Goal: Information Seeking & Learning: Learn about a topic

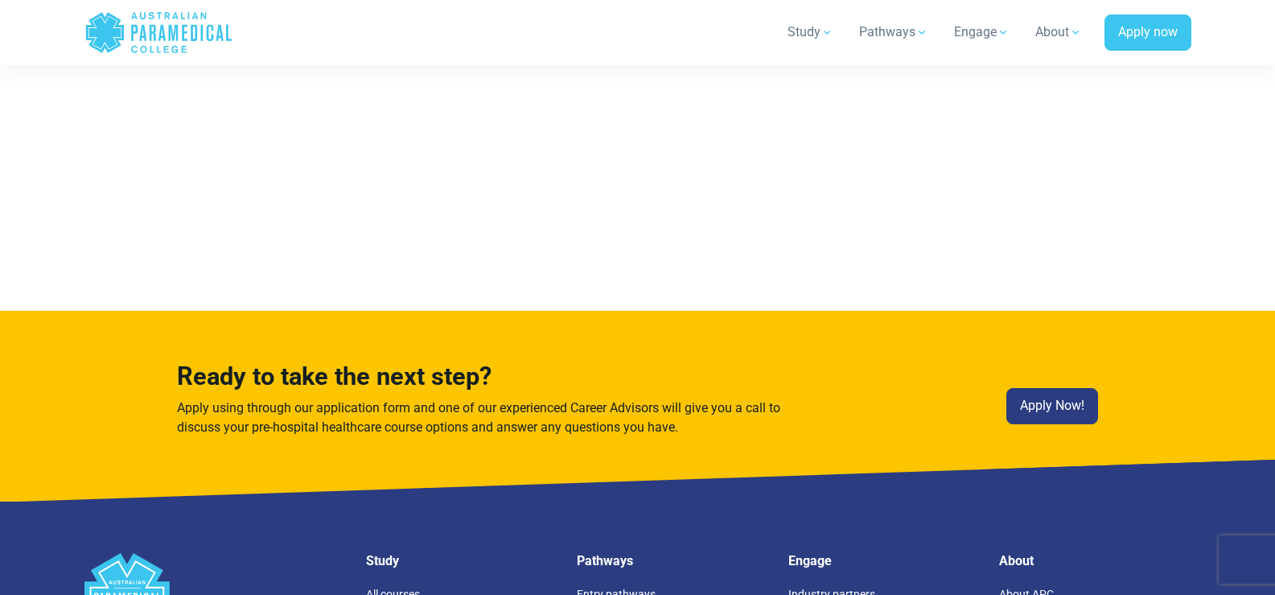
scroll to position [8006, 0]
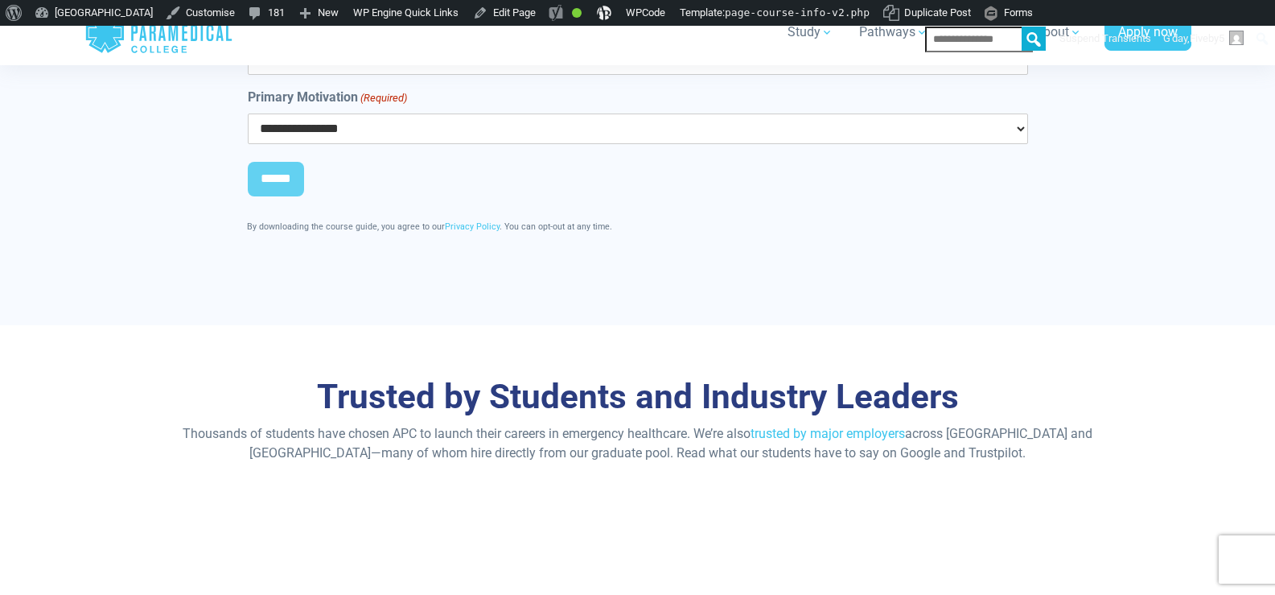
scroll to position [5203, 0]
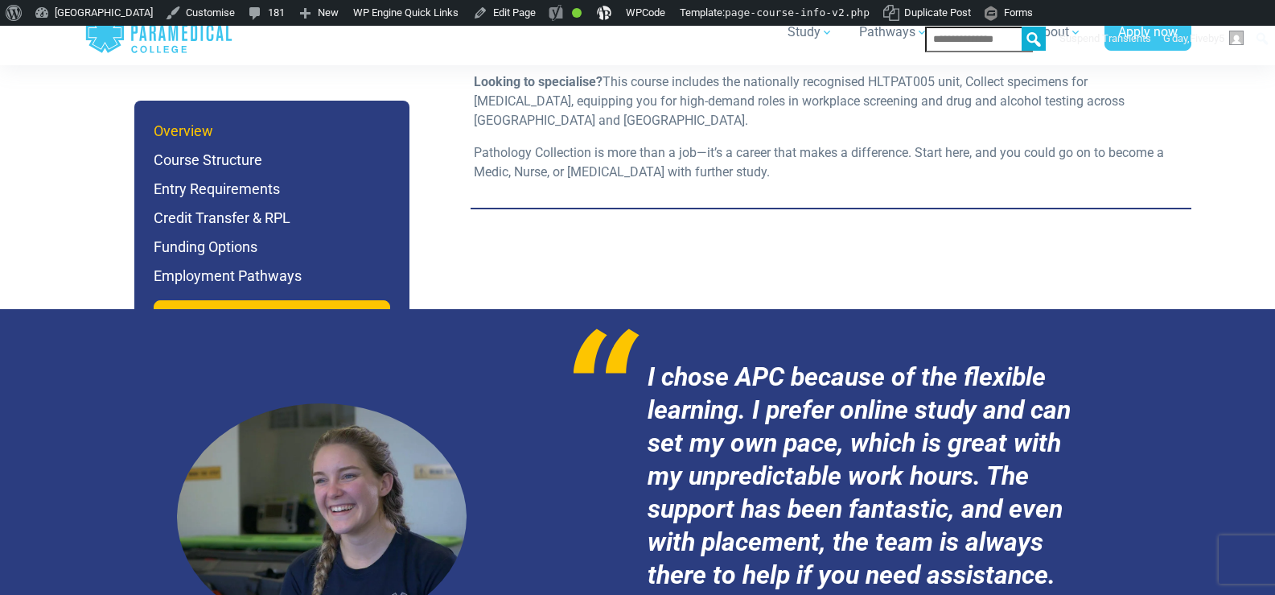
click at [199, 142] on h6 "Overview" at bounding box center [272, 131] width 237 height 23
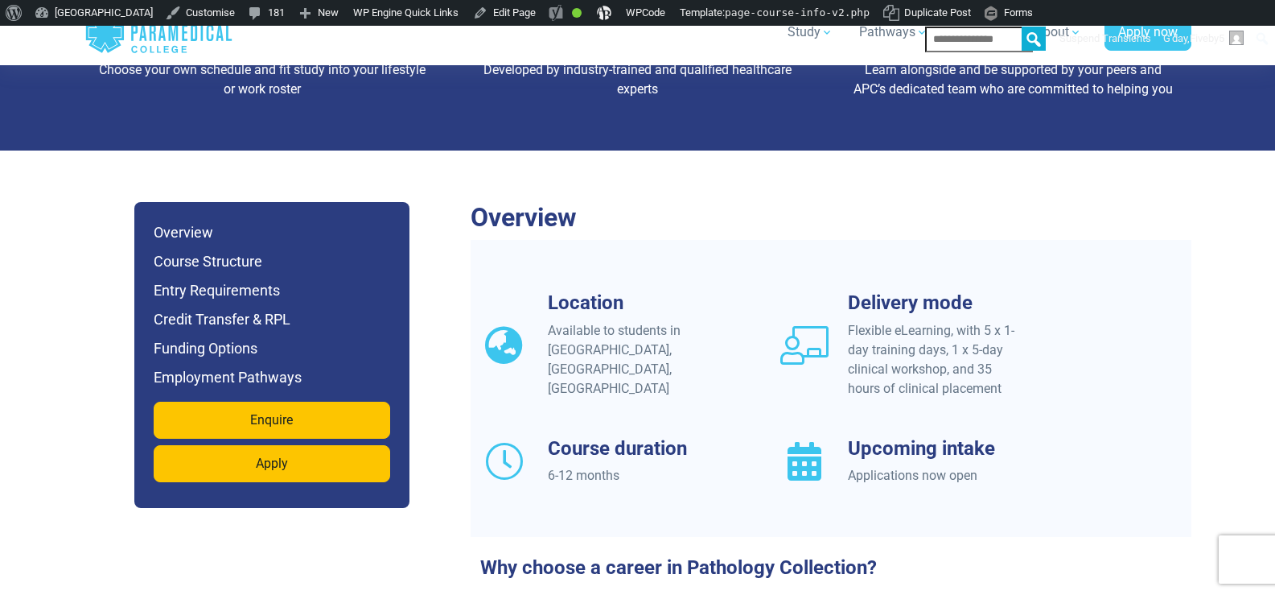
scroll to position [1434, 0]
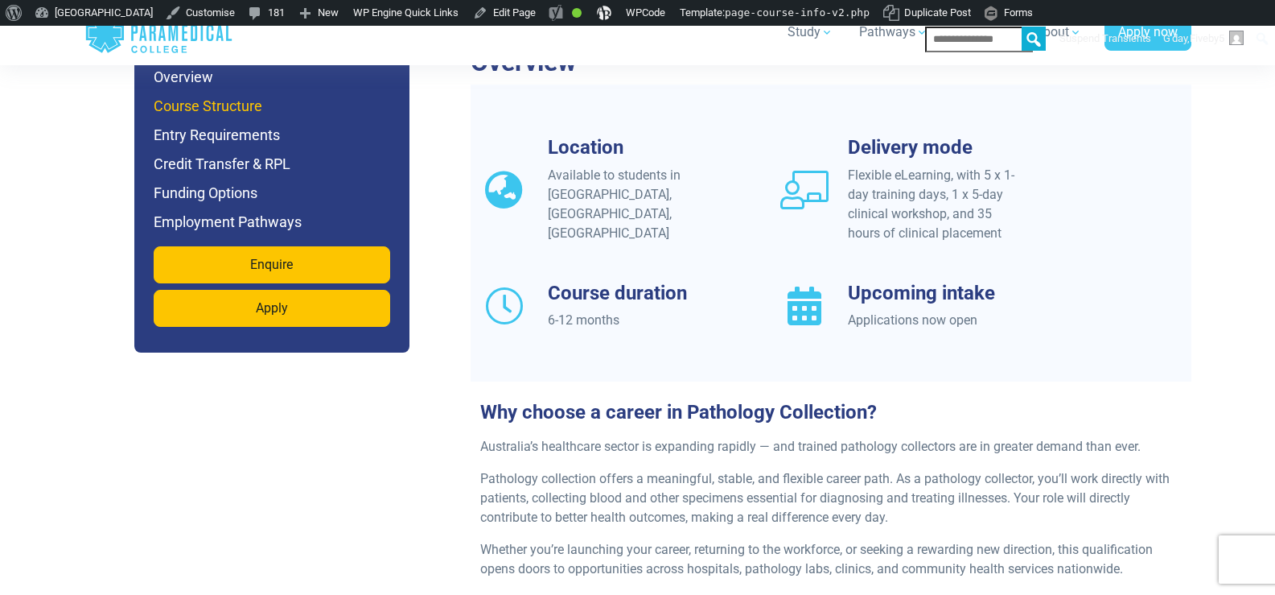
click at [218, 117] on h6 "Course Structure" at bounding box center [272, 106] width 237 height 23
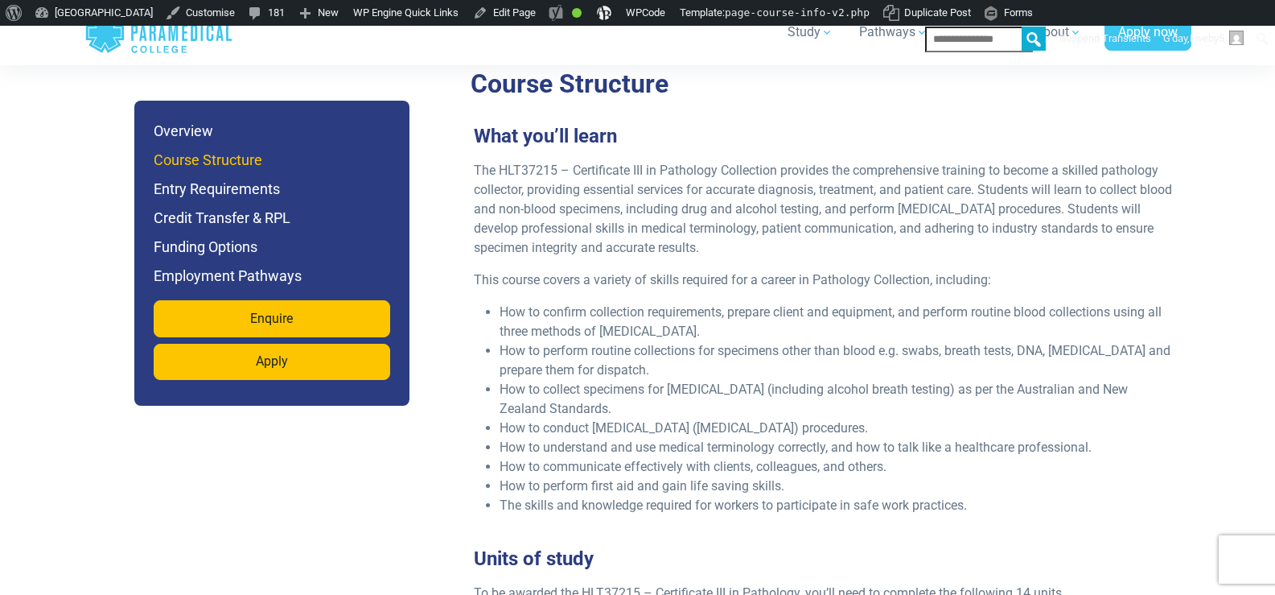
scroll to position [2713, 0]
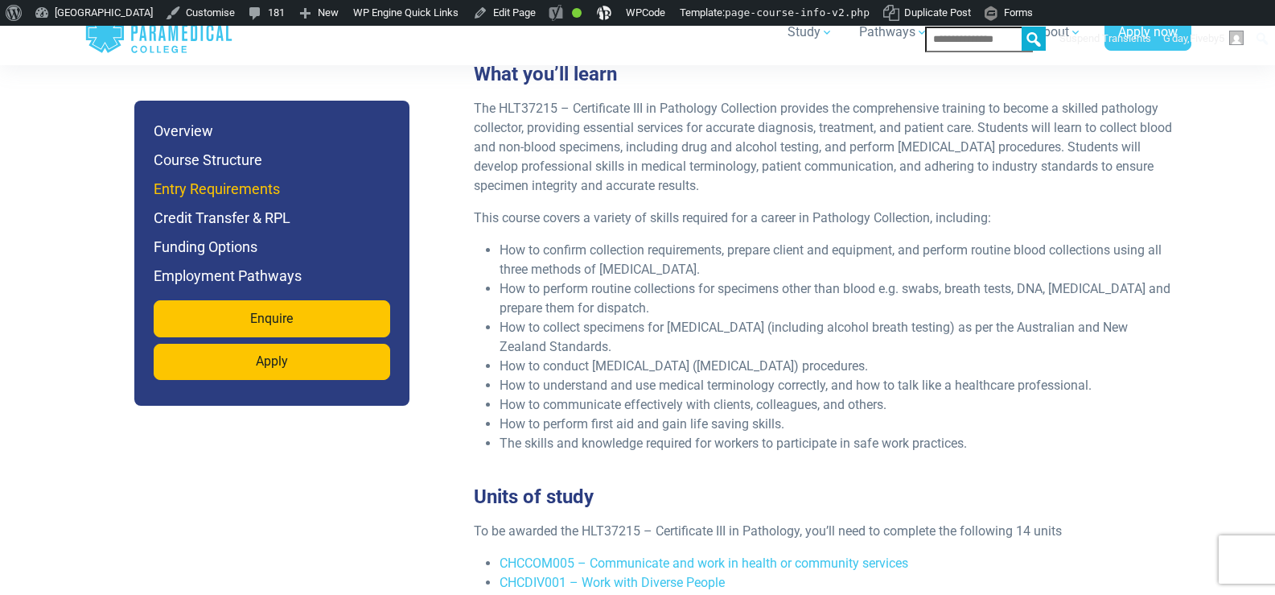
click at [221, 200] on h6 "Entry Requirements" at bounding box center [272, 189] width 237 height 23
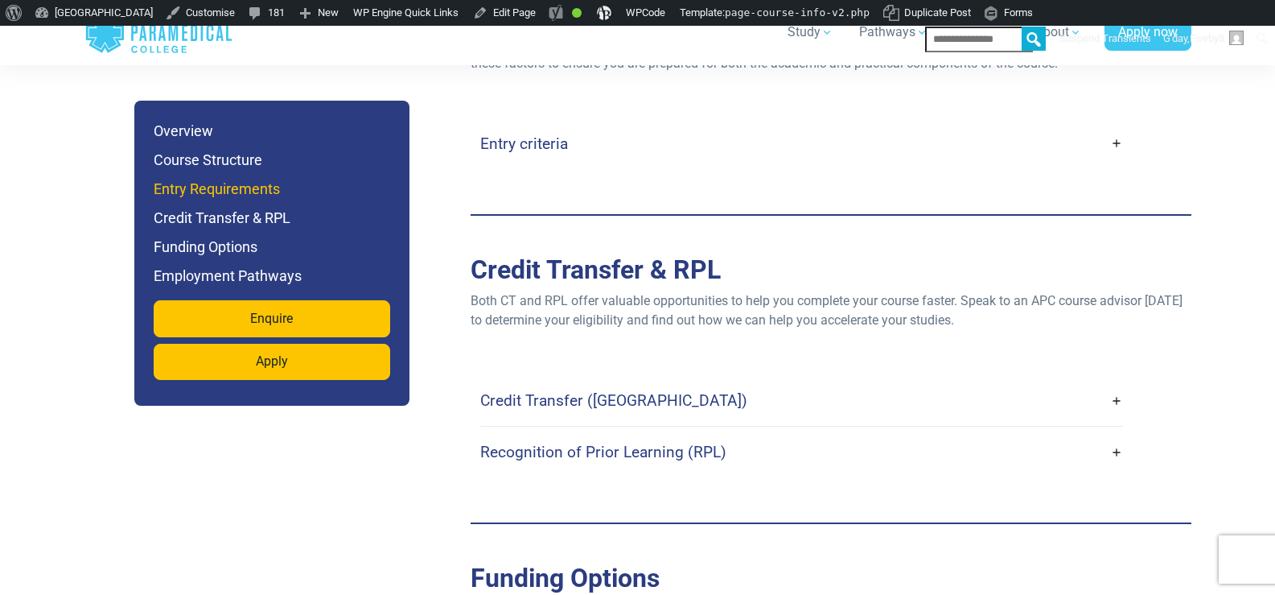
scroll to position [4107, 0]
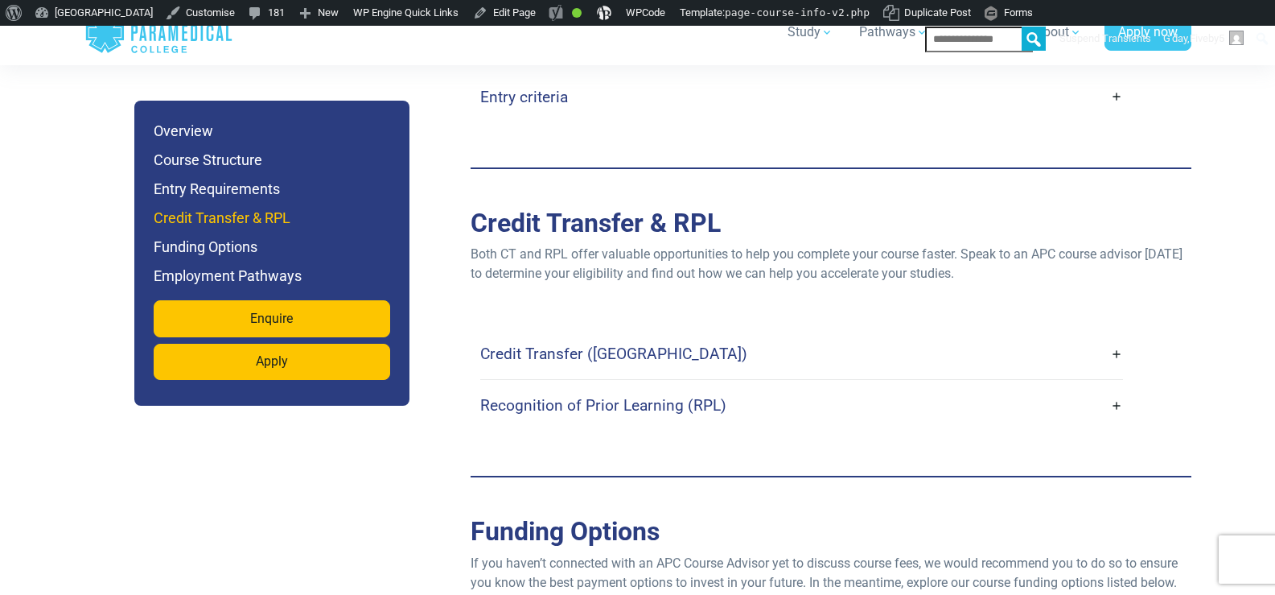
click at [204, 229] on h6 "Credit Transfer & RPL" at bounding box center [272, 218] width 237 height 23
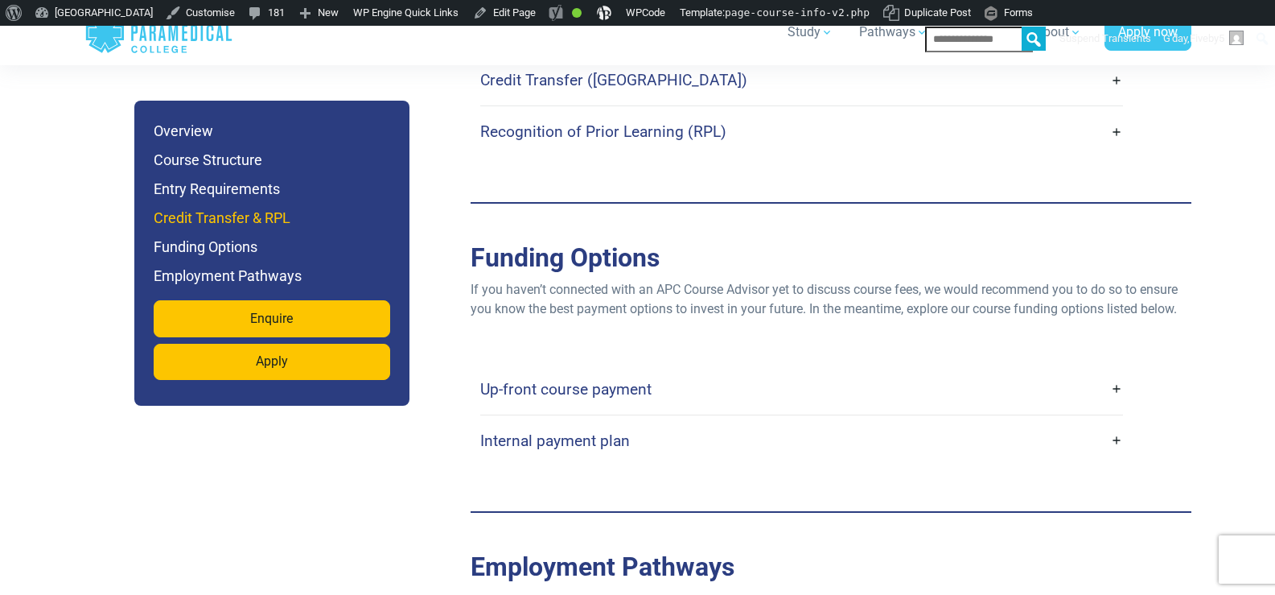
scroll to position [4902, 0]
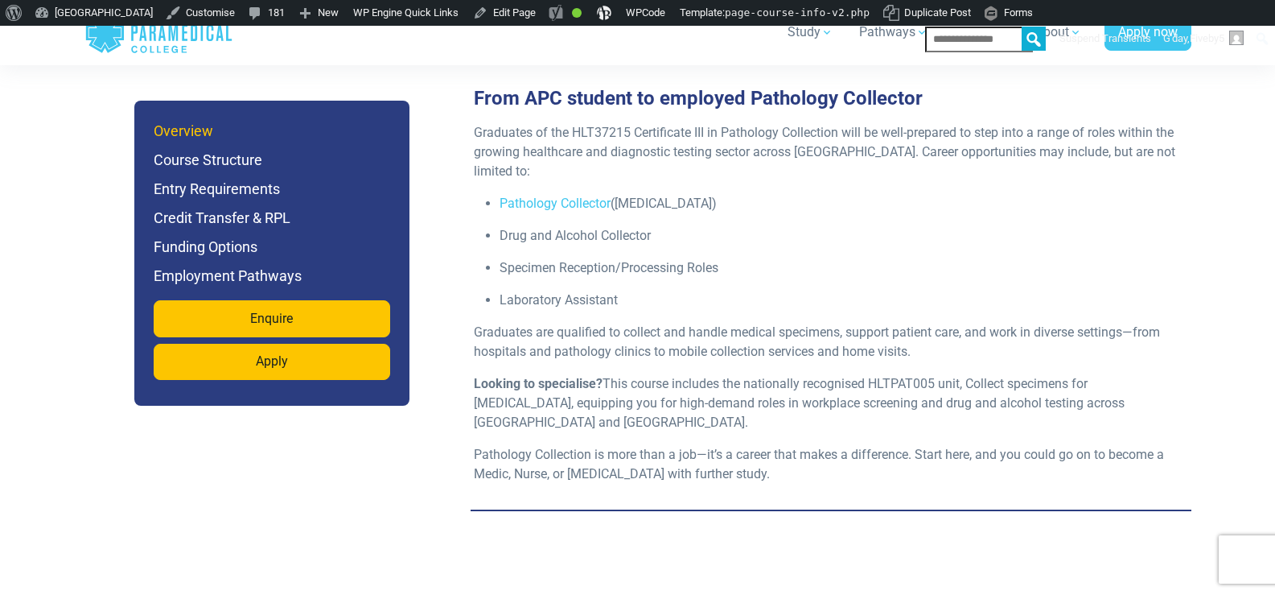
click at [184, 135] on h6 "Overview" at bounding box center [272, 131] width 237 height 23
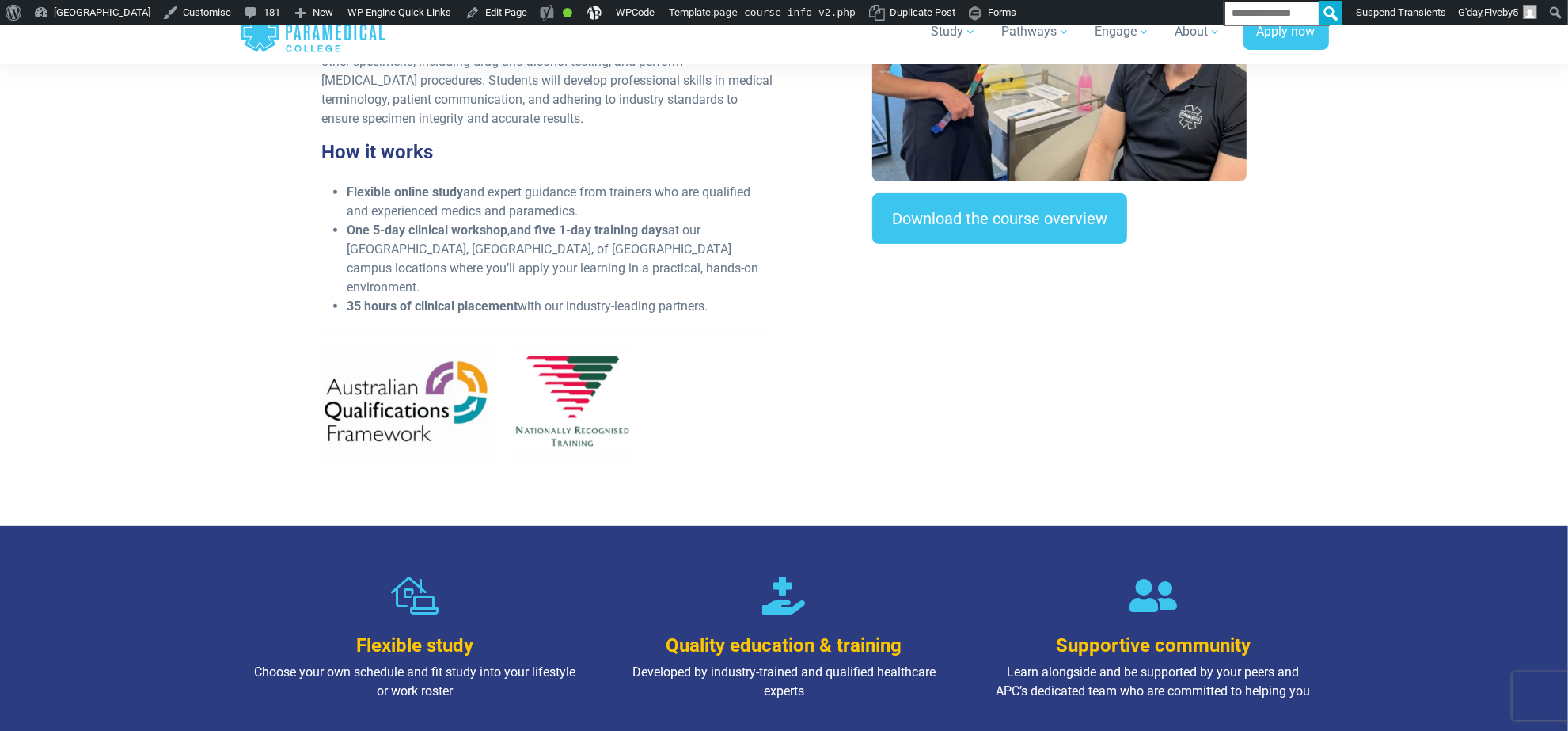
scroll to position [1296, 0]
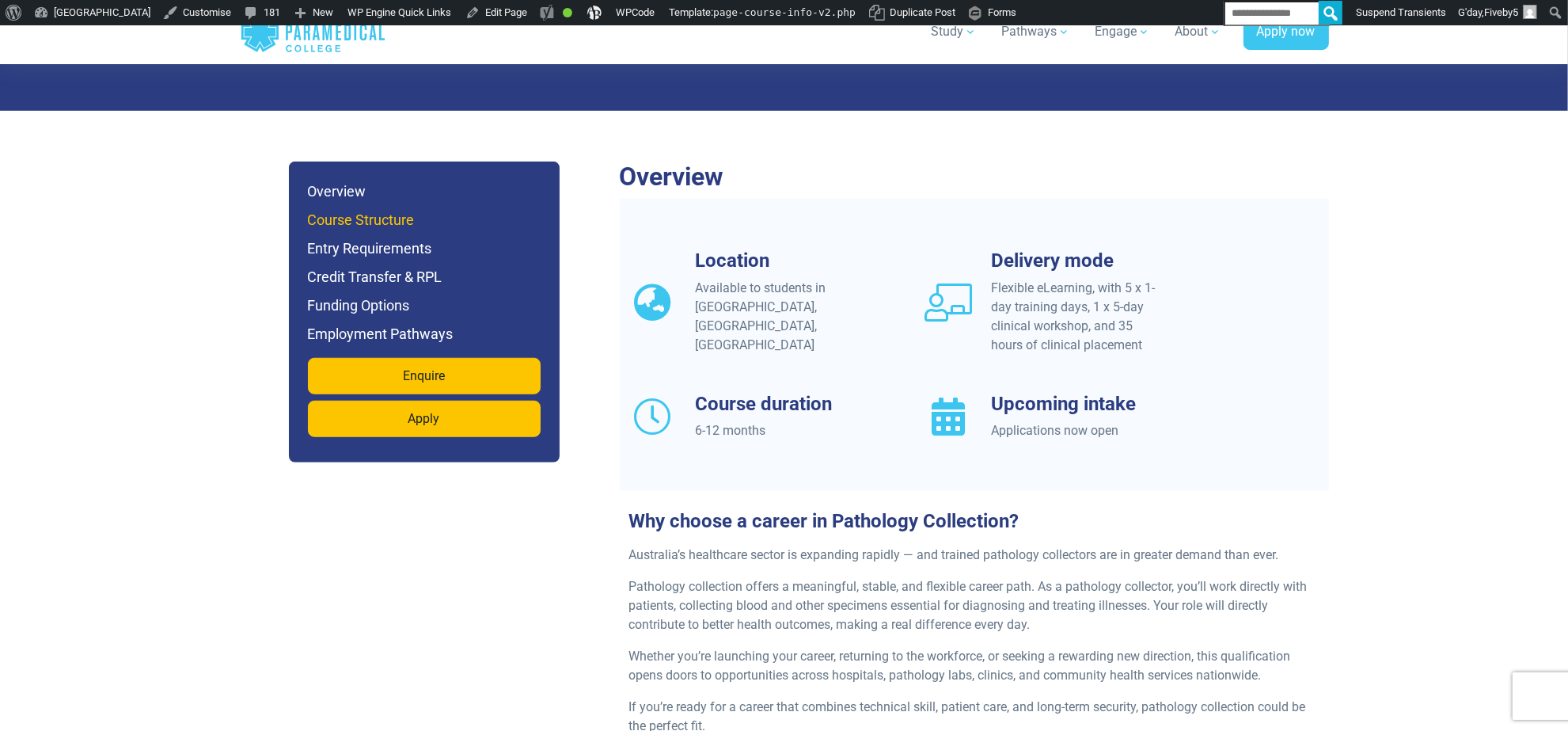
click at [410, 231] on h6 "Course Structure" at bounding box center [424, 219] width 233 height 23
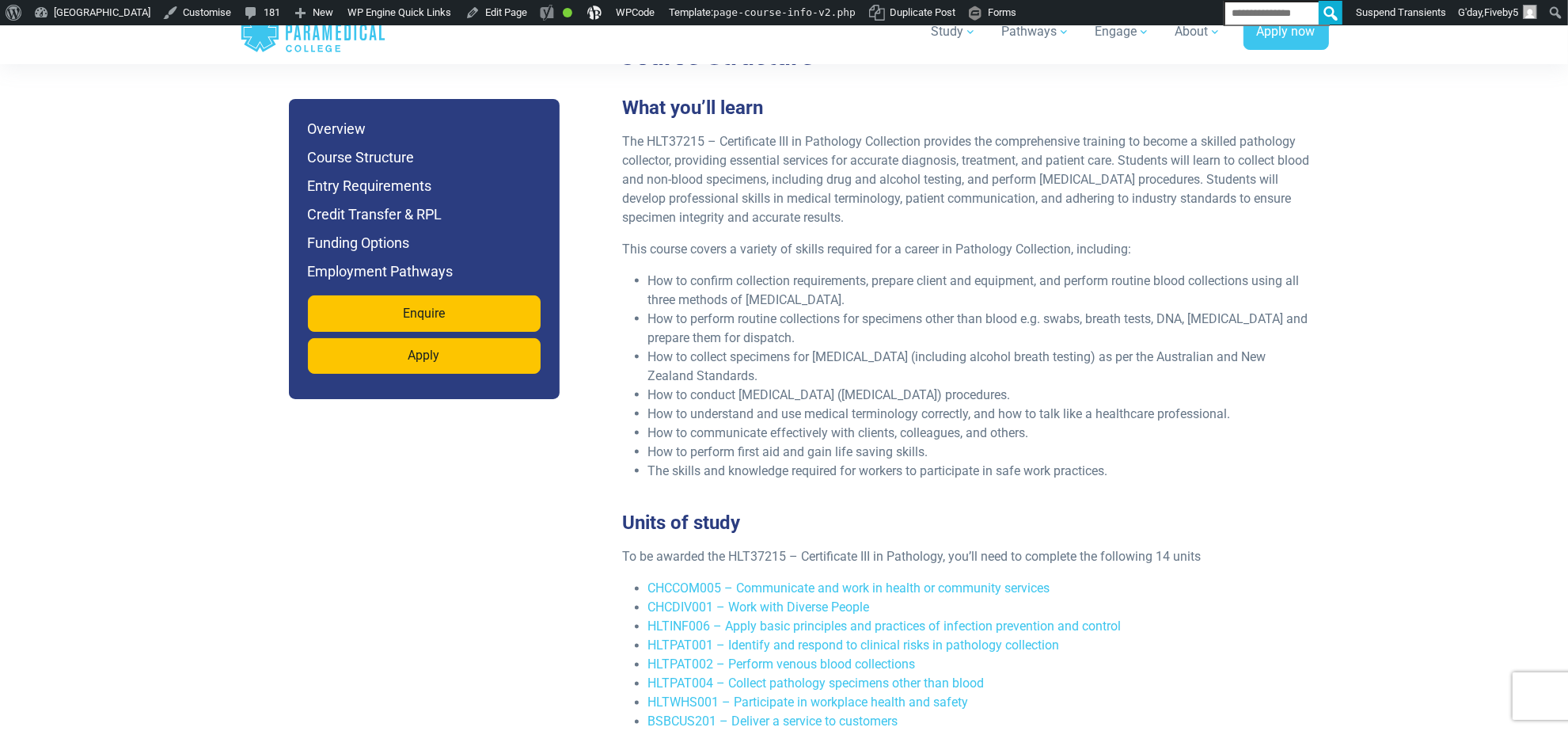
scroll to position [2666, 0]
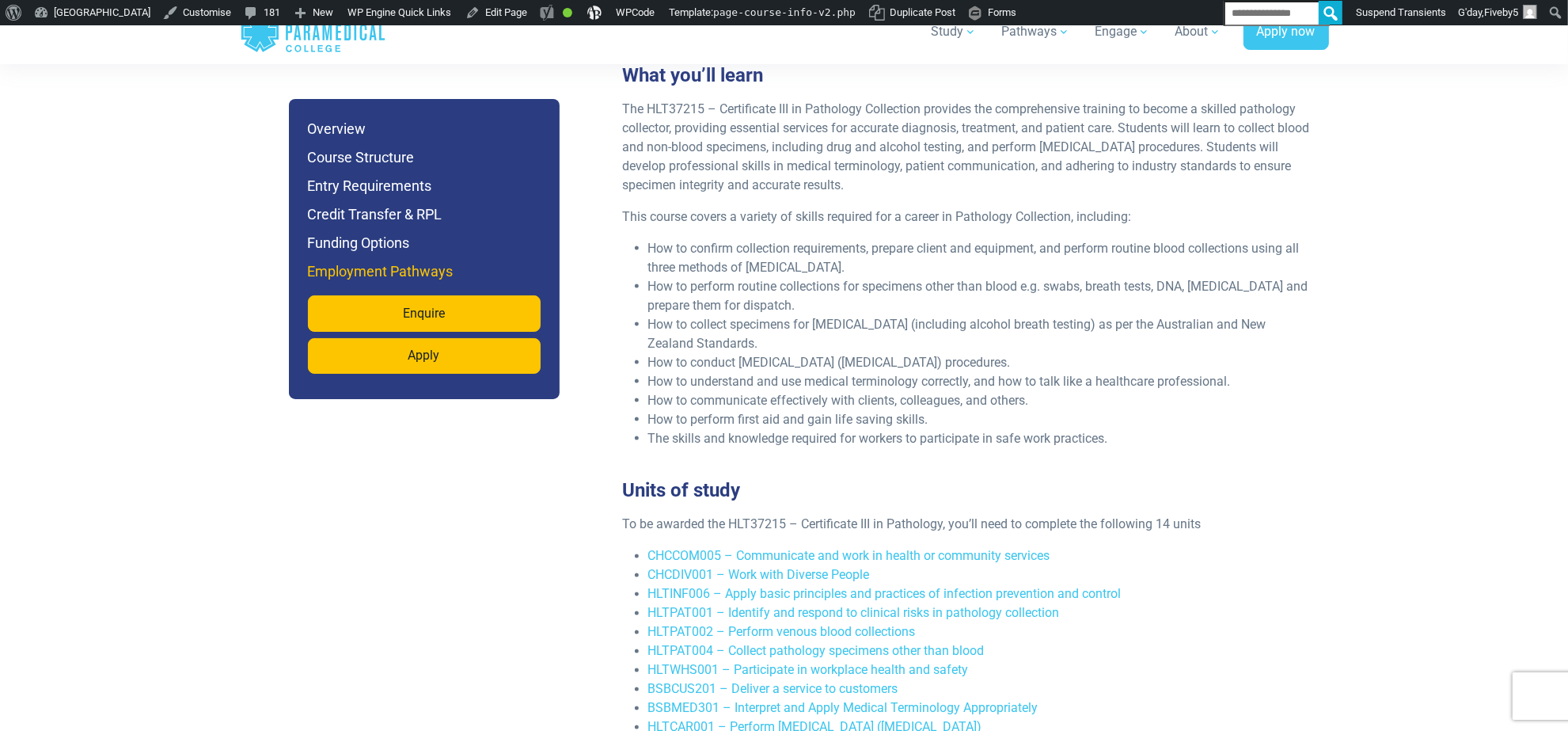
click at [429, 282] on h6 "Employment Pathways" at bounding box center [424, 272] width 233 height 23
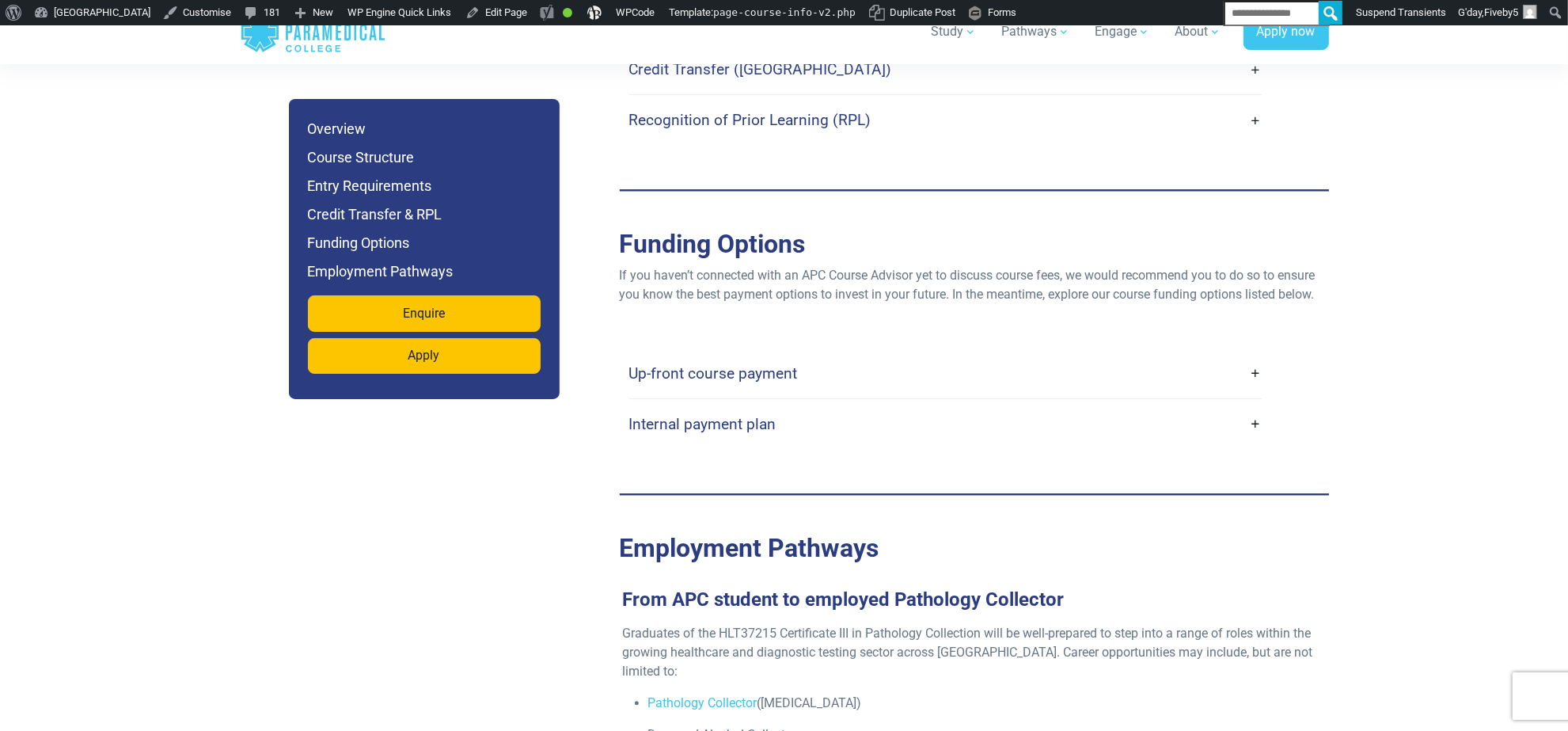
scroll to position [3680, 0]
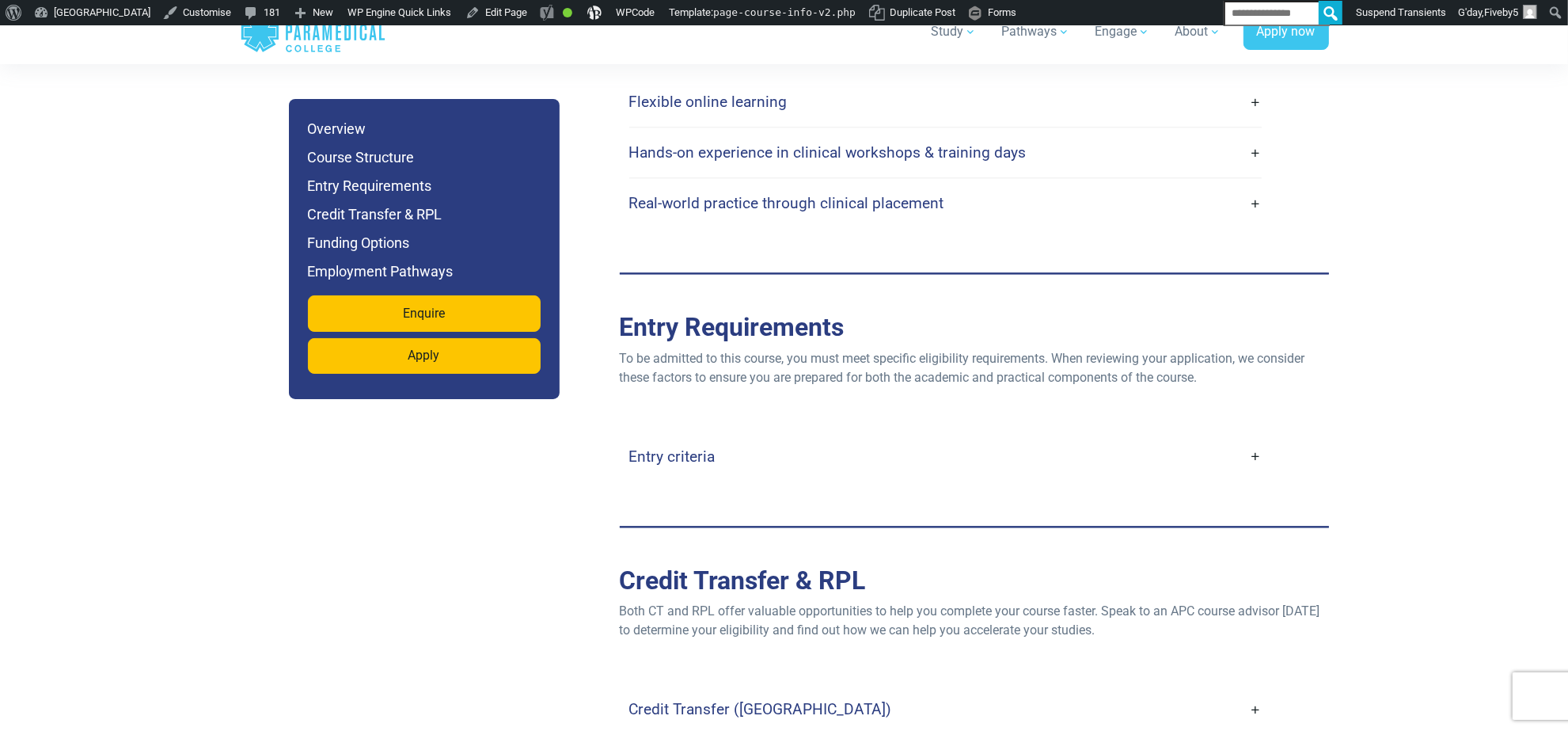
click at [145, 258] on div "Home Blog Student Portal Contact us AU 1300 377 741 NZ 0800 005 689 .logo-block…" at bounding box center [784, 545] width 1568 height 8401
click at [428, 332] on link "Enquire" at bounding box center [424, 313] width 233 height 36
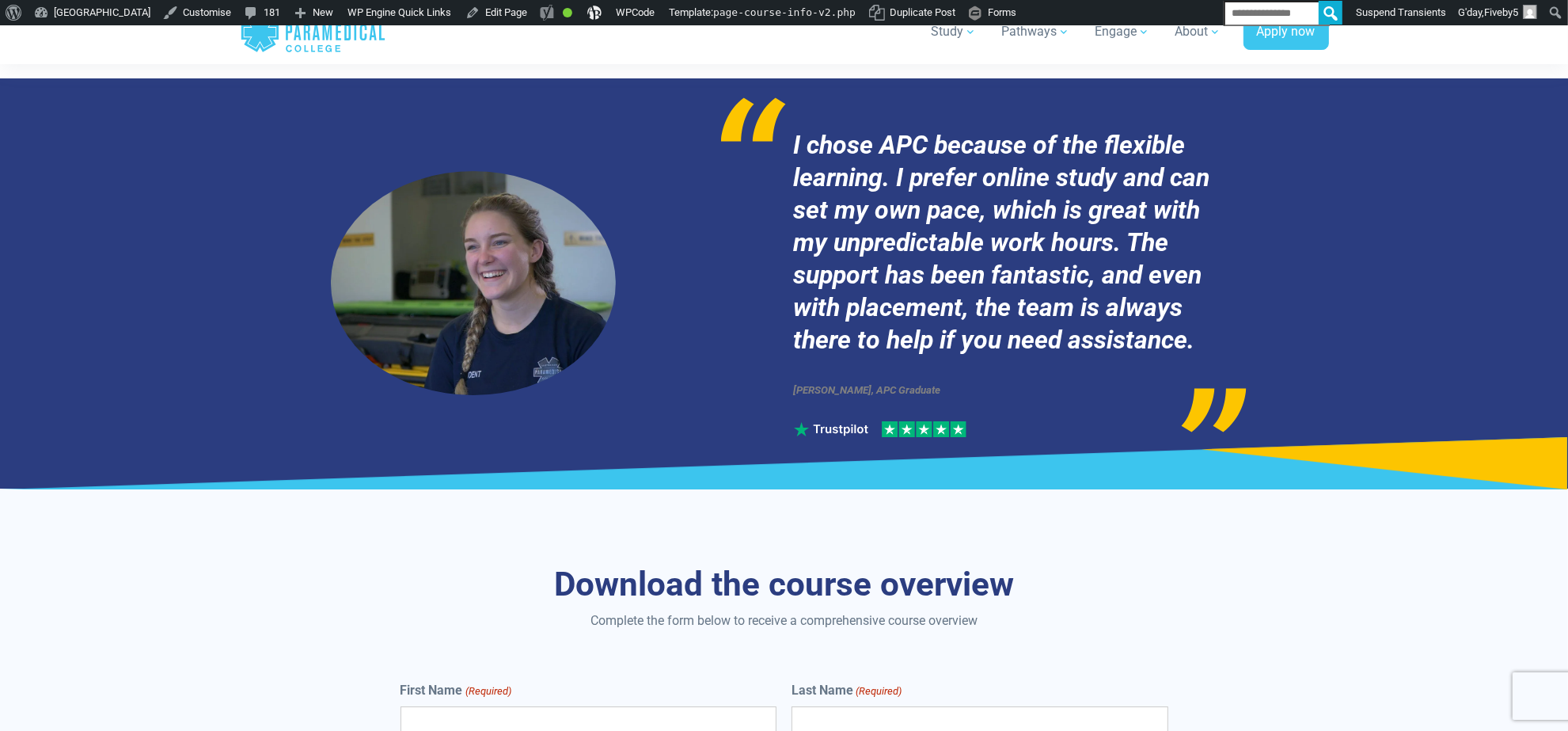
scroll to position [4782, 0]
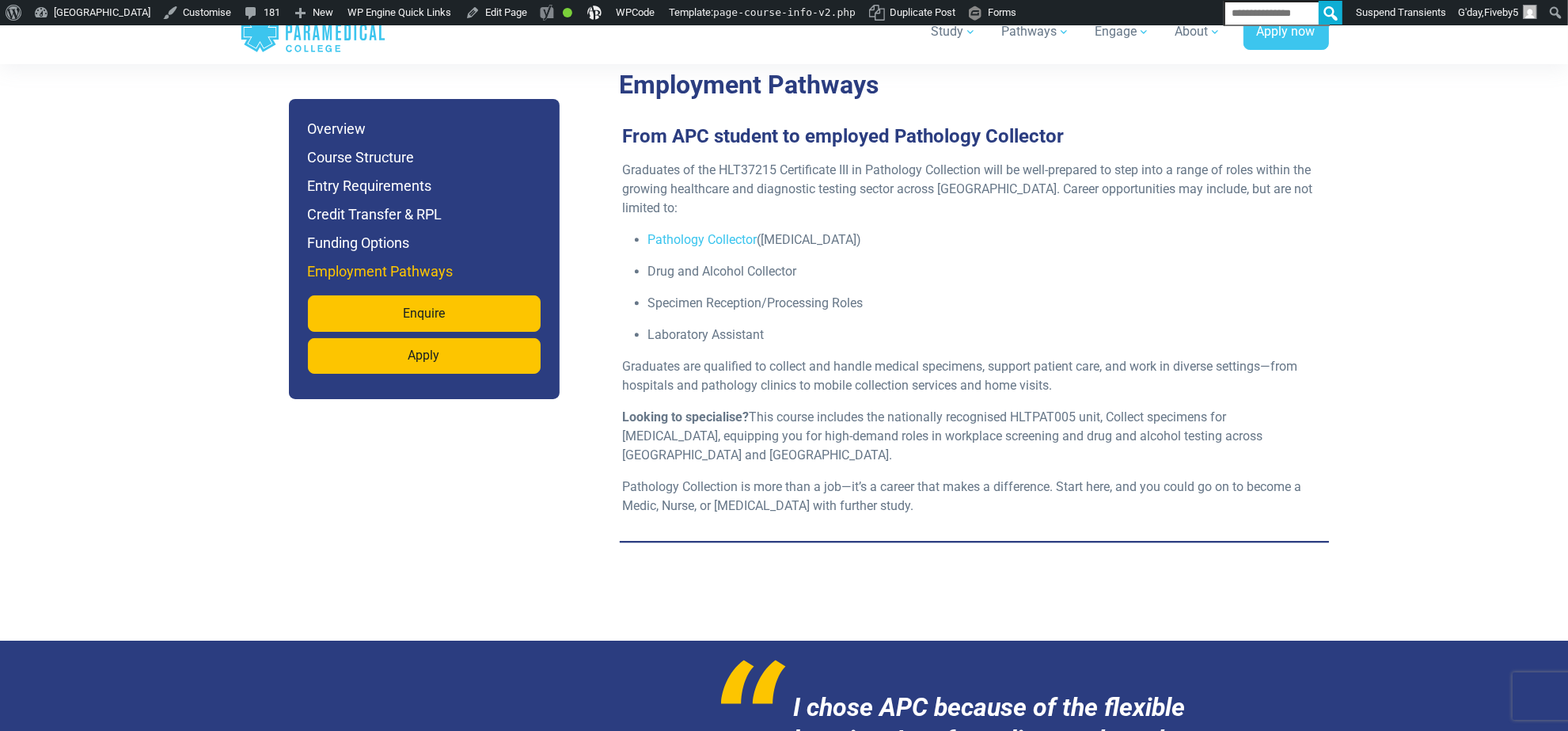
click at [434, 282] on h6 "Employment Pathways" at bounding box center [424, 272] width 233 height 23
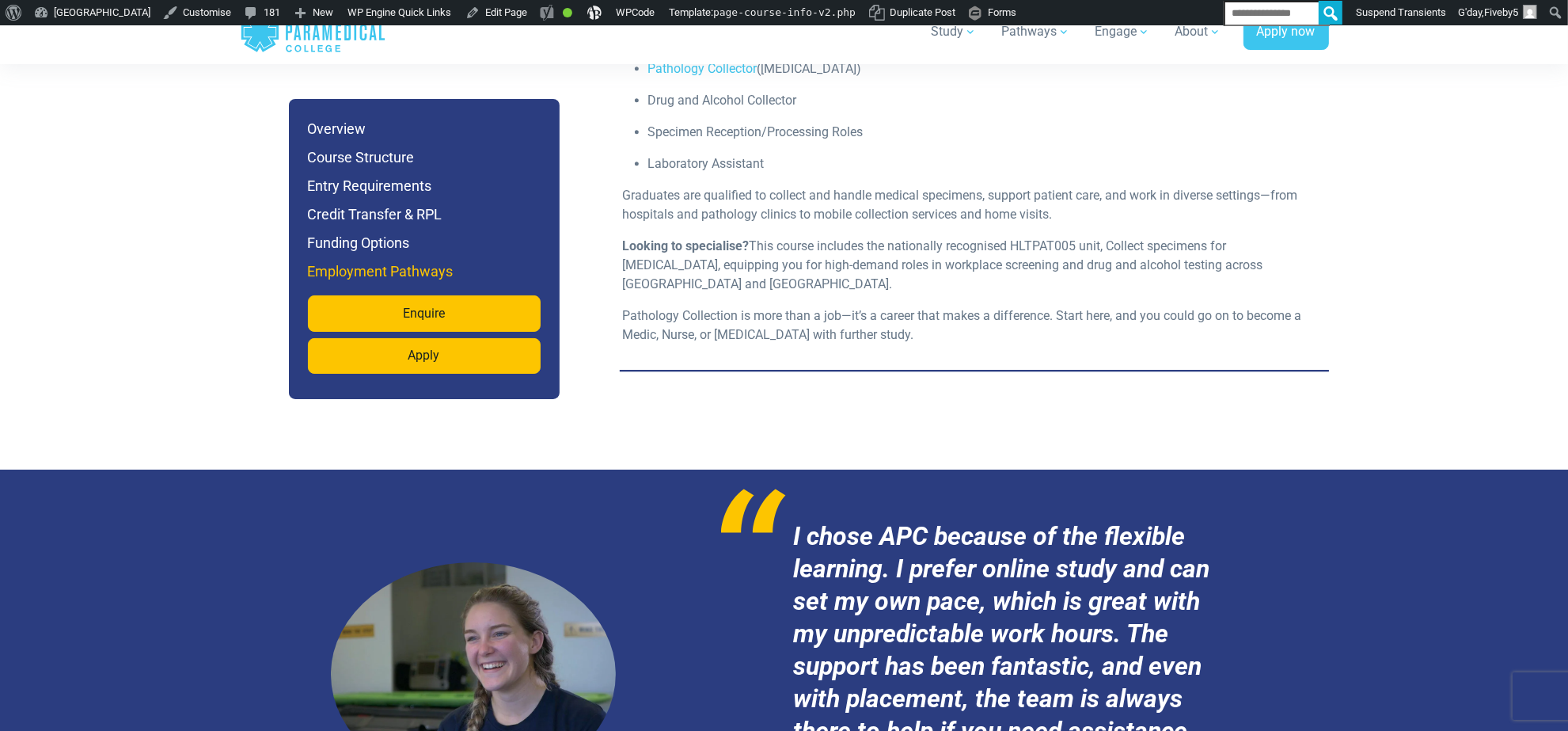
scroll to position [4961, 0]
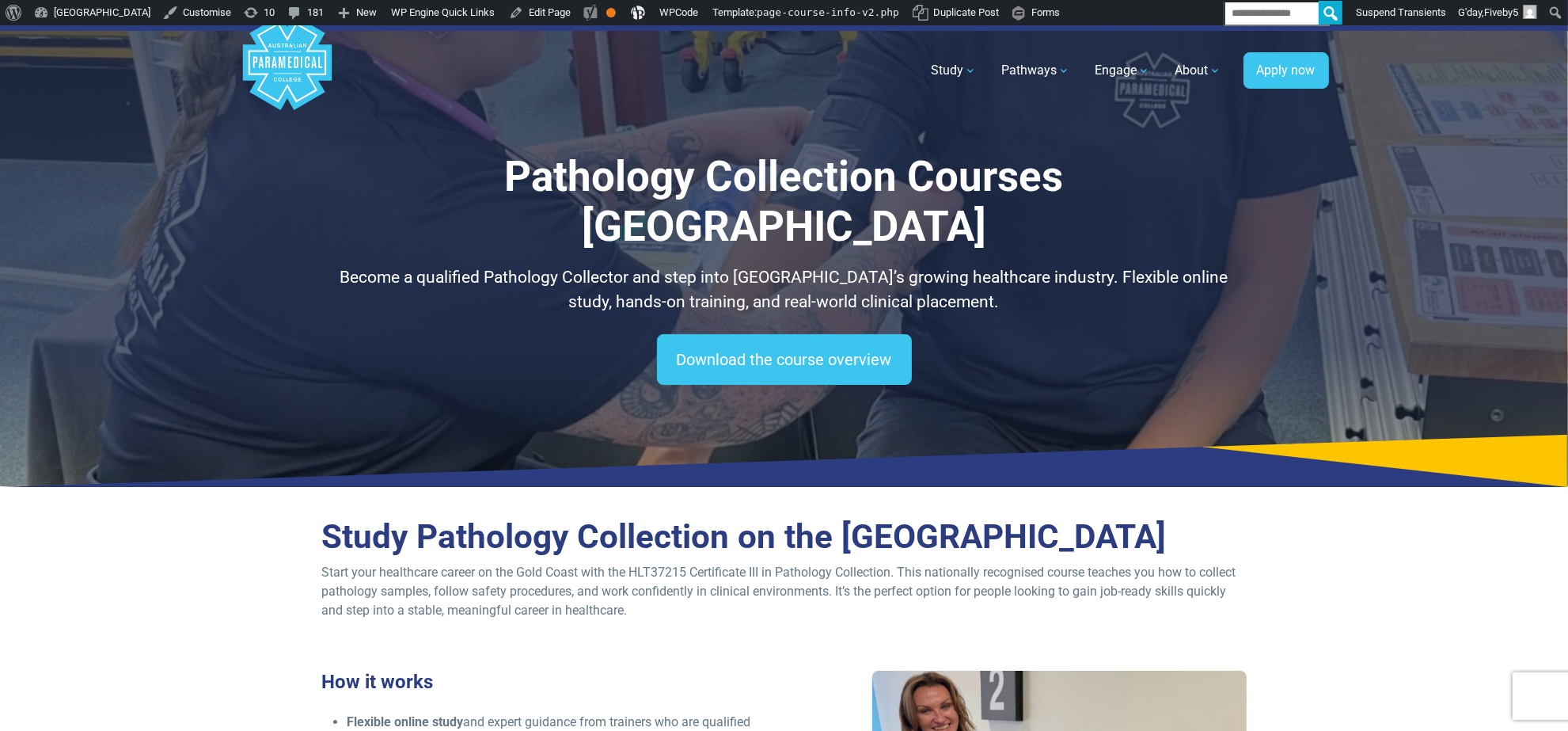
click at [776, 136] on div "Pathology Collection Courses Gold Coast Become a qualified Pathology Collector …" at bounding box center [784, 256] width 1109 height 460
click at [815, 199] on h1 "Pathology Collection Courses Gold Coast" at bounding box center [785, 203] width 927 height 100
click at [815, 199] on h1 "Pathology Collection Courses [GEOGRAPHIC_DATA]" at bounding box center [785, 203] width 927 height 100
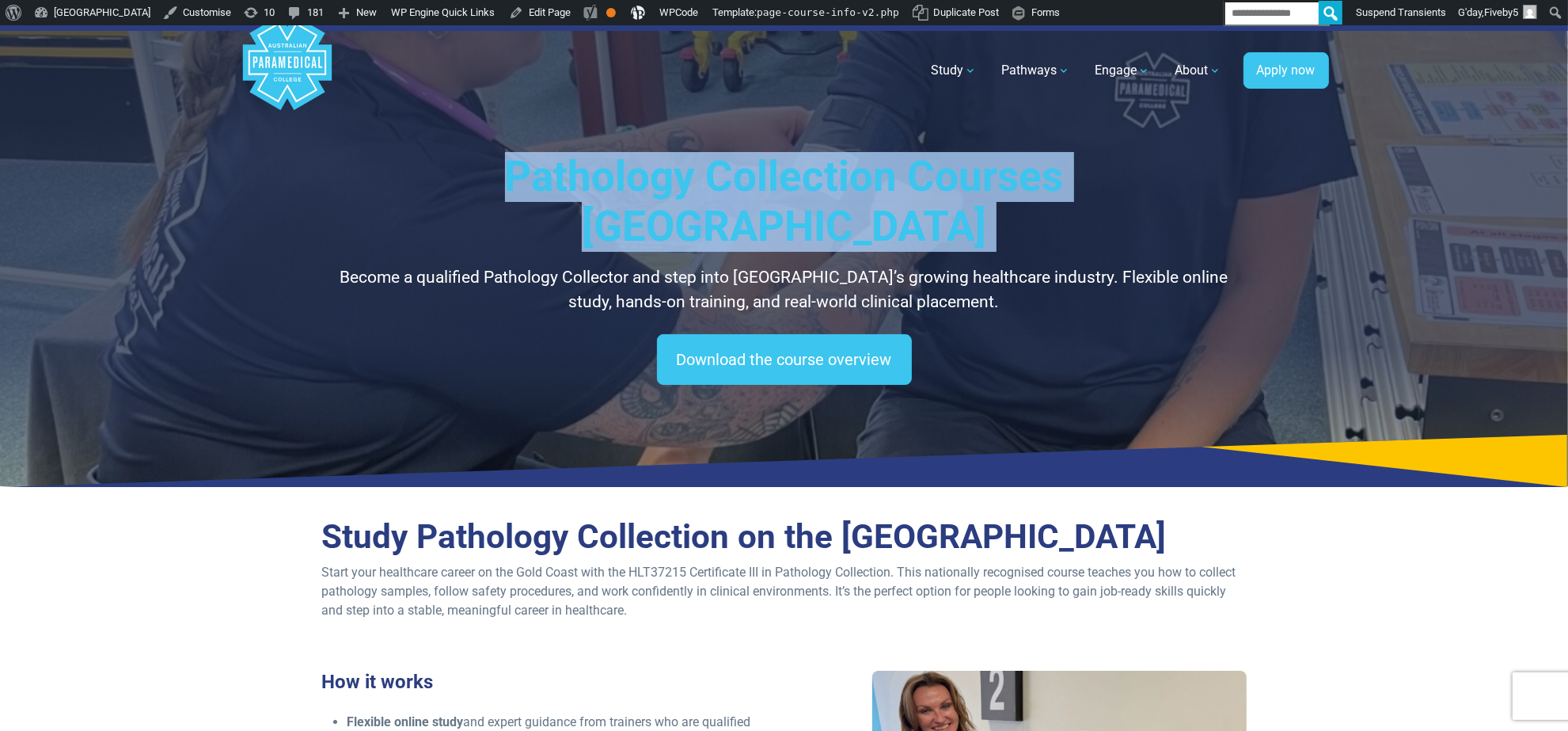
click at [815, 199] on h1 "Pathology Collection Courses [GEOGRAPHIC_DATA]" at bounding box center [785, 203] width 927 height 100
copy div "Pathology Collection Courses [GEOGRAPHIC_DATA]"
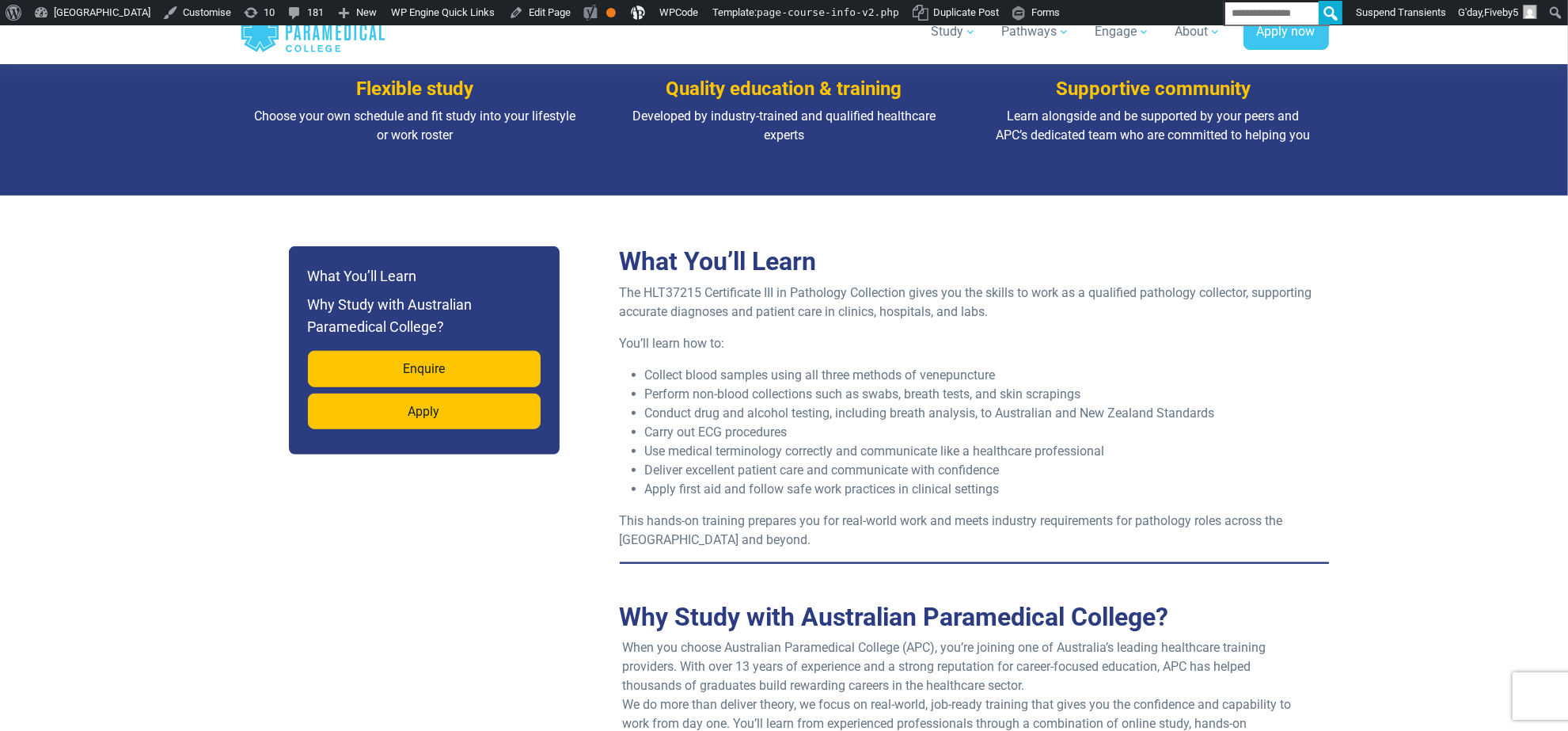
scroll to position [1279, 0]
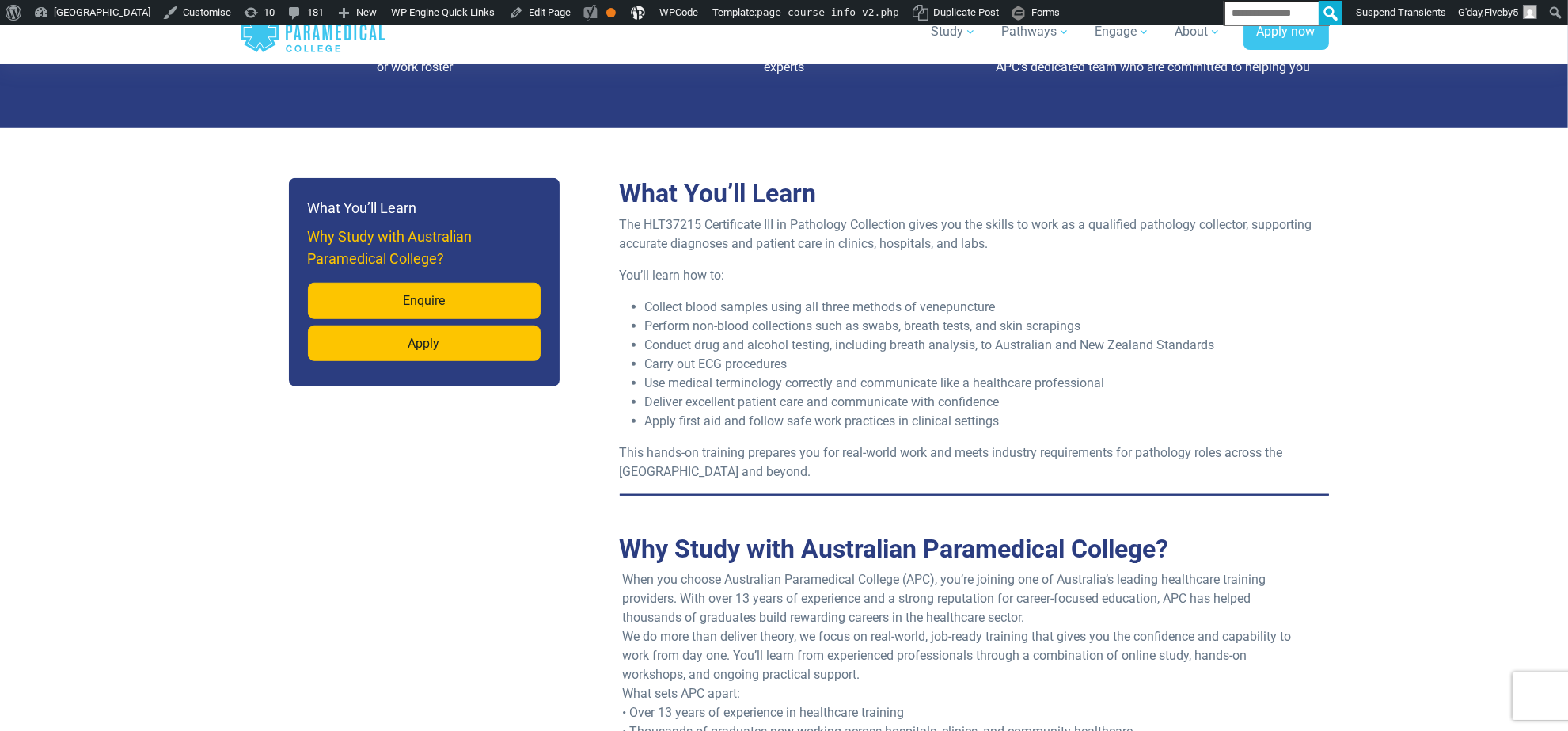
click at [412, 242] on h6 "Why Study with Australian Paramedical College?" at bounding box center [424, 247] width 233 height 44
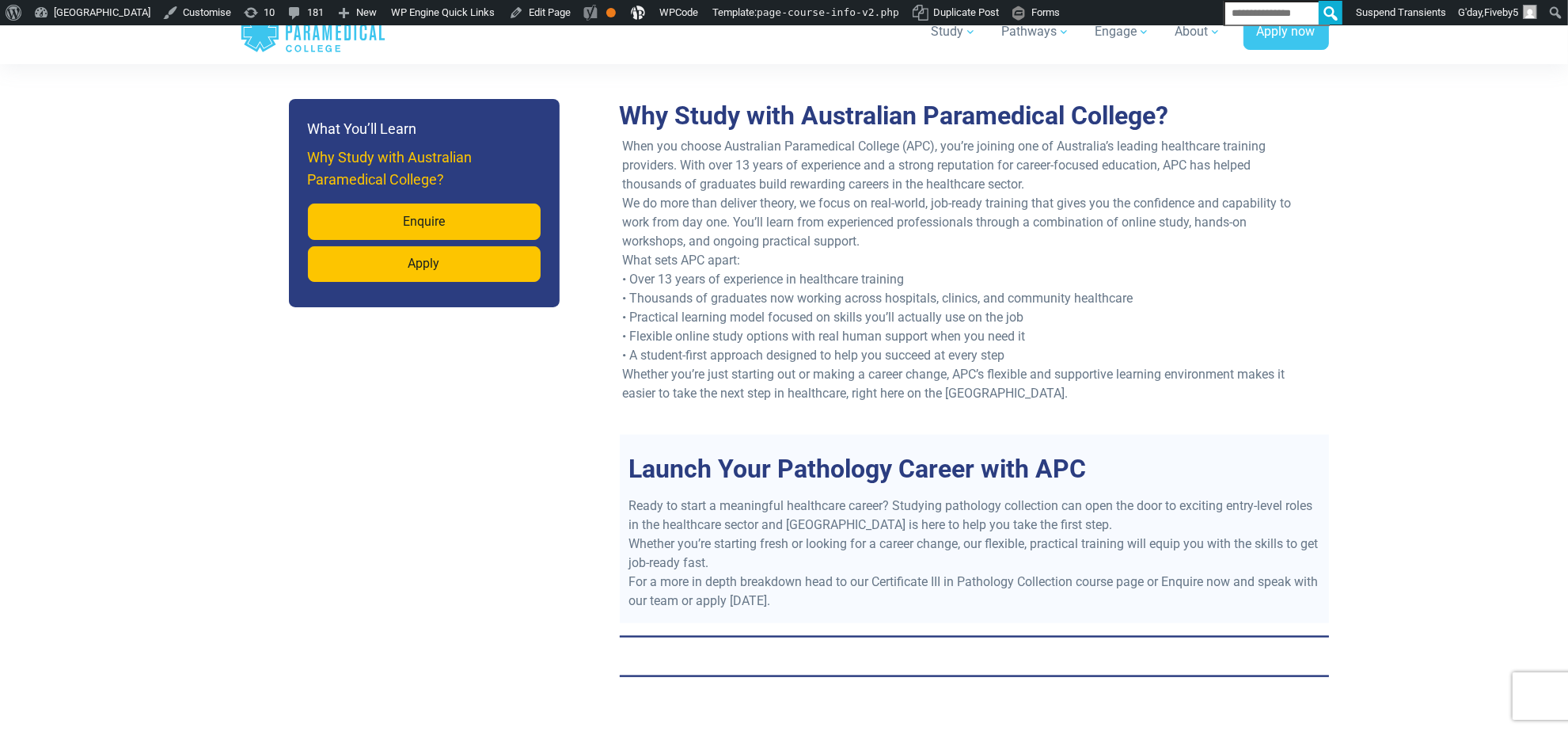
scroll to position [1720, 0]
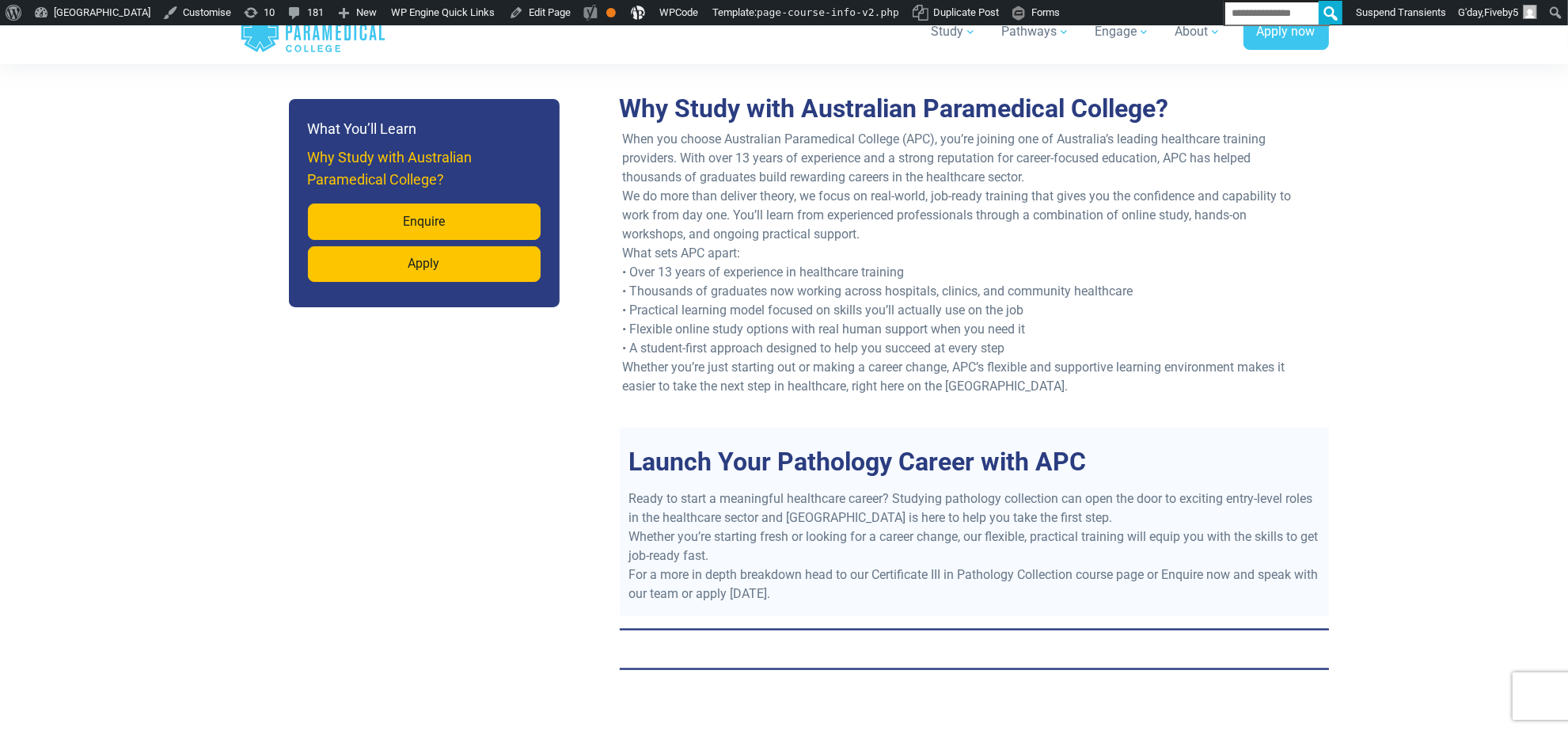
click at [412, 171] on h6 "Why Study with Australian Paramedical College?" at bounding box center [424, 168] width 233 height 44
click at [410, 189] on h6 "Why Study with Australian Paramedical College?" at bounding box center [424, 168] width 233 height 44
click at [463, 160] on h6 "Why Study with Australian Paramedical College?" at bounding box center [424, 168] width 233 height 44
click at [456, 135] on li "What You’ll Learn" at bounding box center [424, 129] width 233 height 23
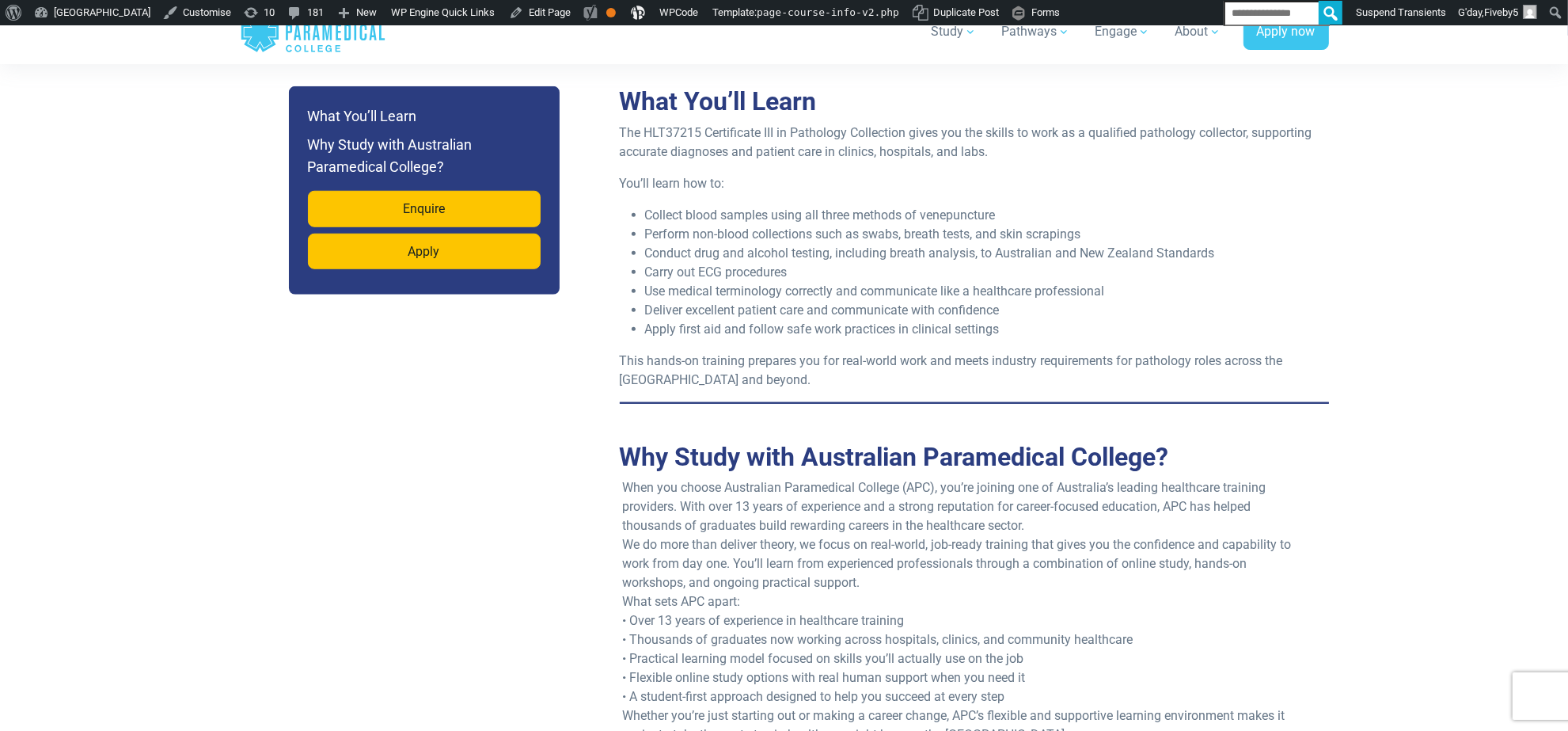
scroll to position [1358, 0]
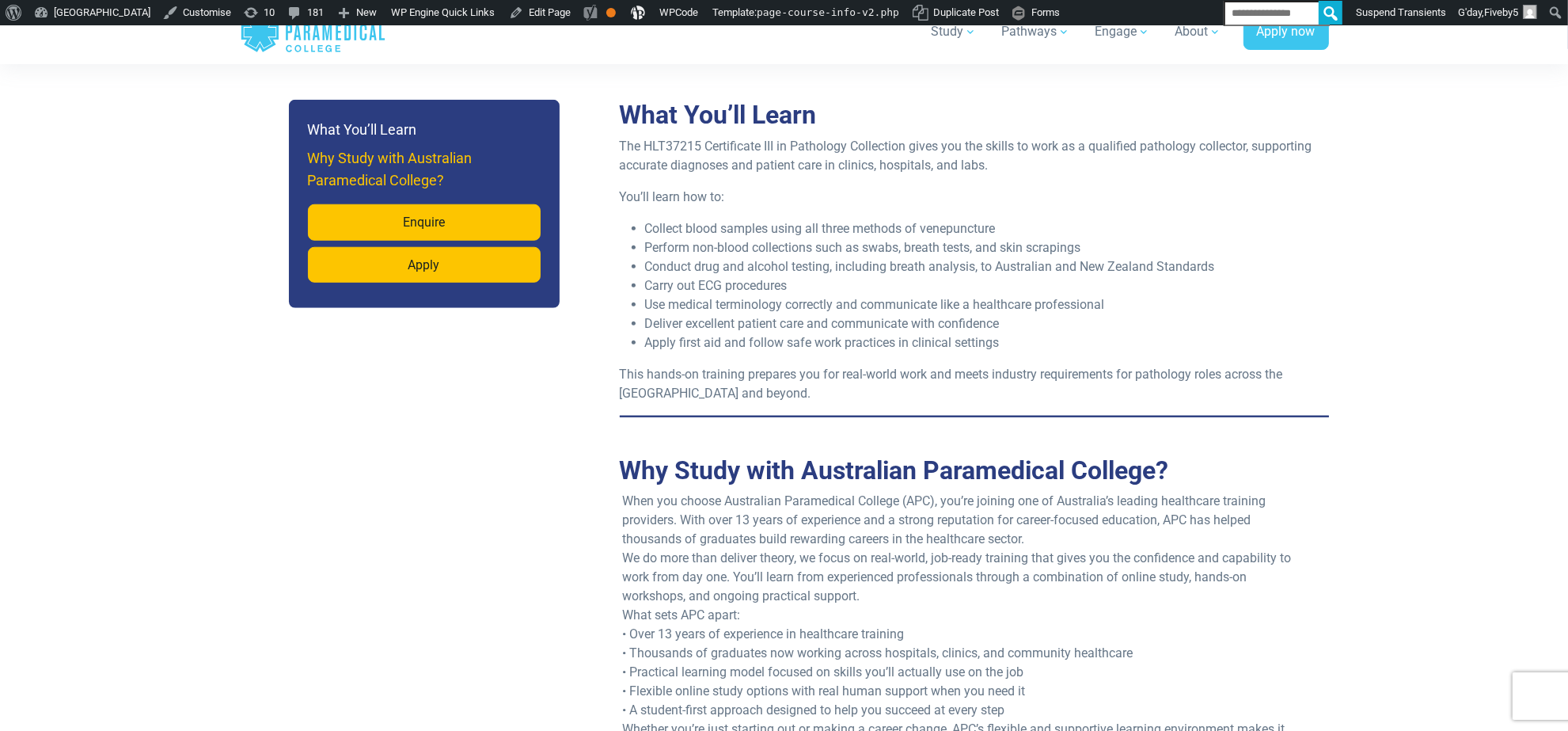
click at [436, 176] on h6 "Why Study with Australian Paramedical College?" at bounding box center [424, 169] width 233 height 44
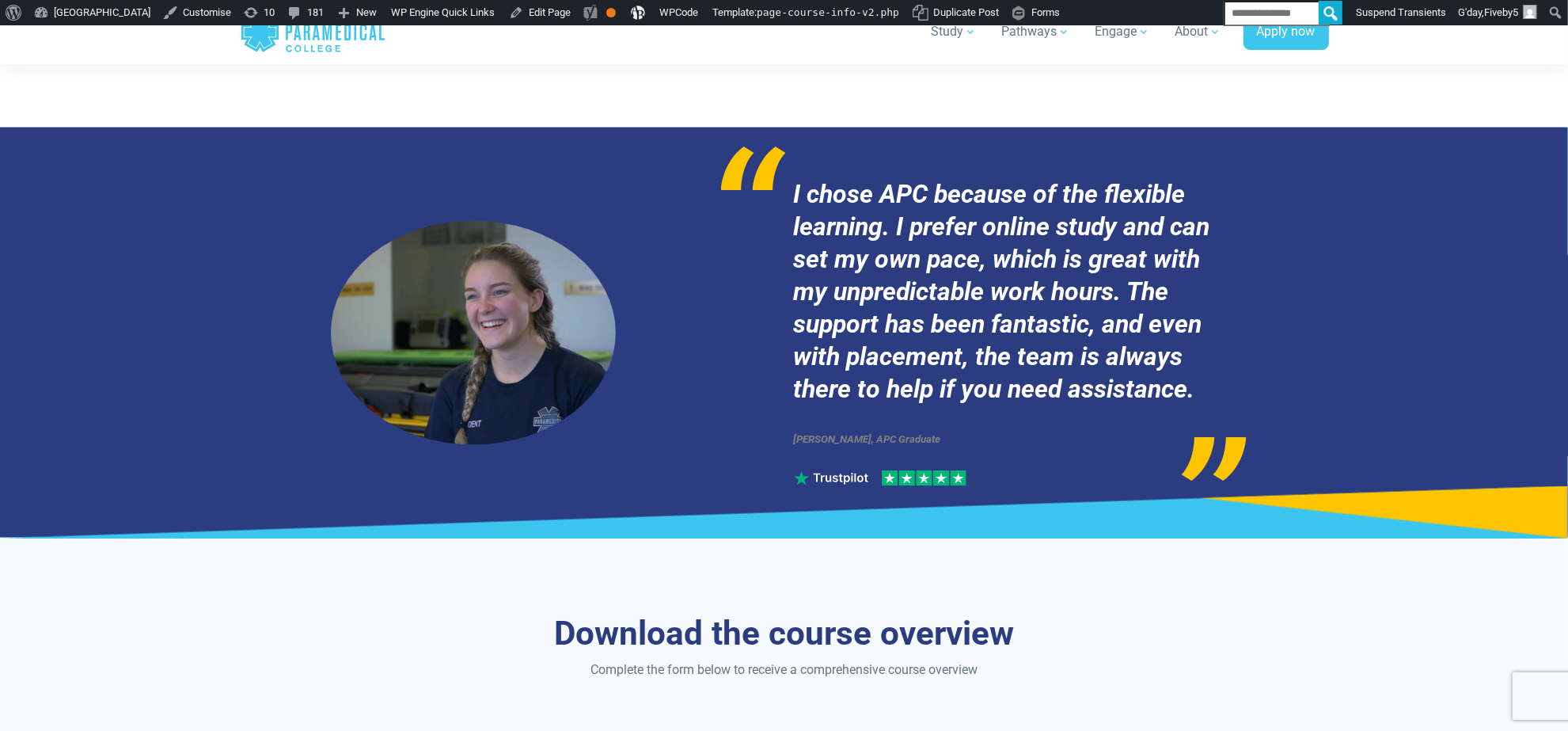
scroll to position [1720, 0]
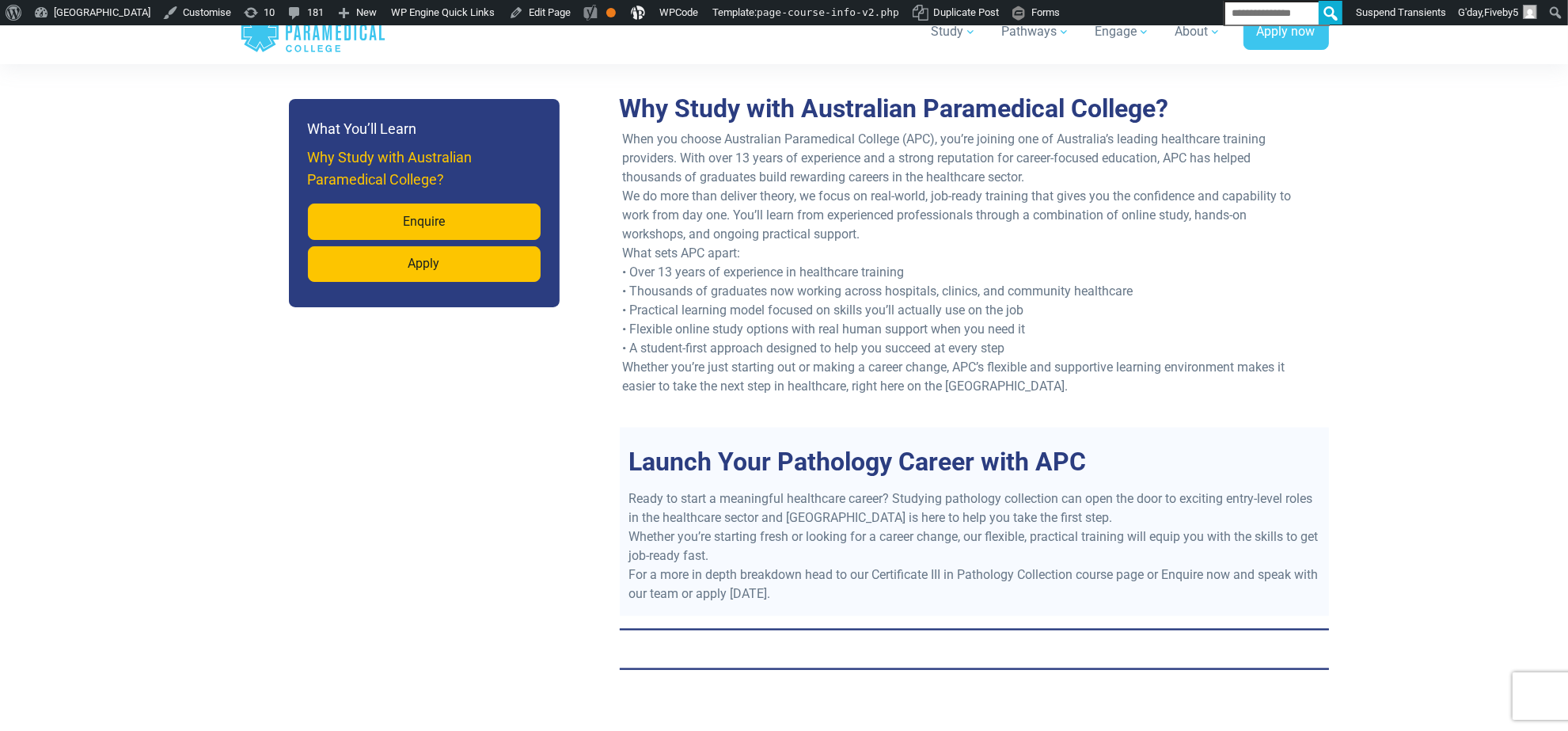
click at [424, 188] on h6 "Why Study with Australian Paramedical College?" at bounding box center [424, 168] width 233 height 44
click at [444, 140] on li "What You’ll Learn" at bounding box center [424, 129] width 233 height 23
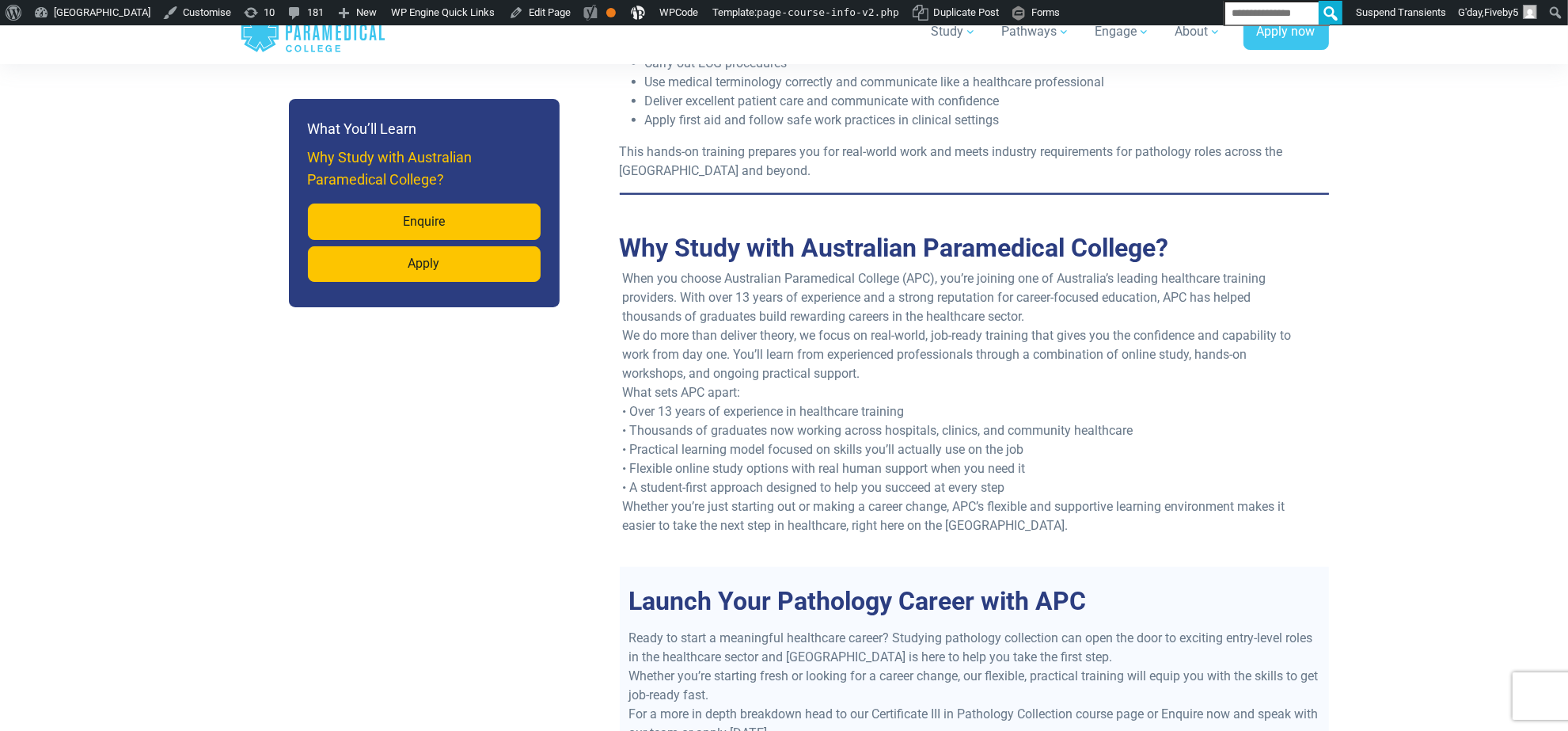
drag, startPoint x: 452, startPoint y: 163, endPoint x: 453, endPoint y: 152, distance: 11.0
click at [453, 156] on h6 "Why Study with Australian Paramedical College?" at bounding box center [424, 168] width 233 height 44
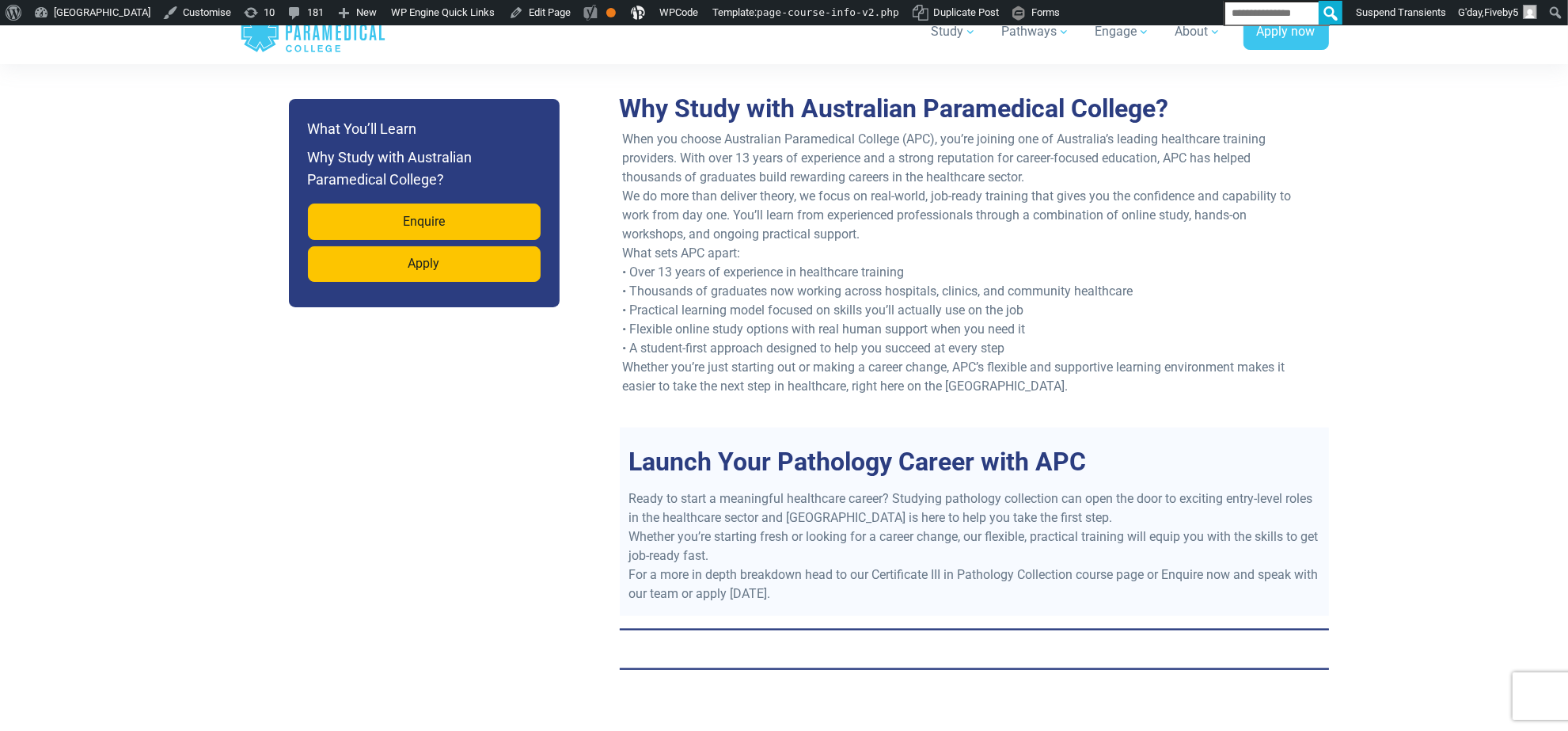
drag, startPoint x: 50, startPoint y: 460, endPoint x: 59, endPoint y: 432, distance: 29.4
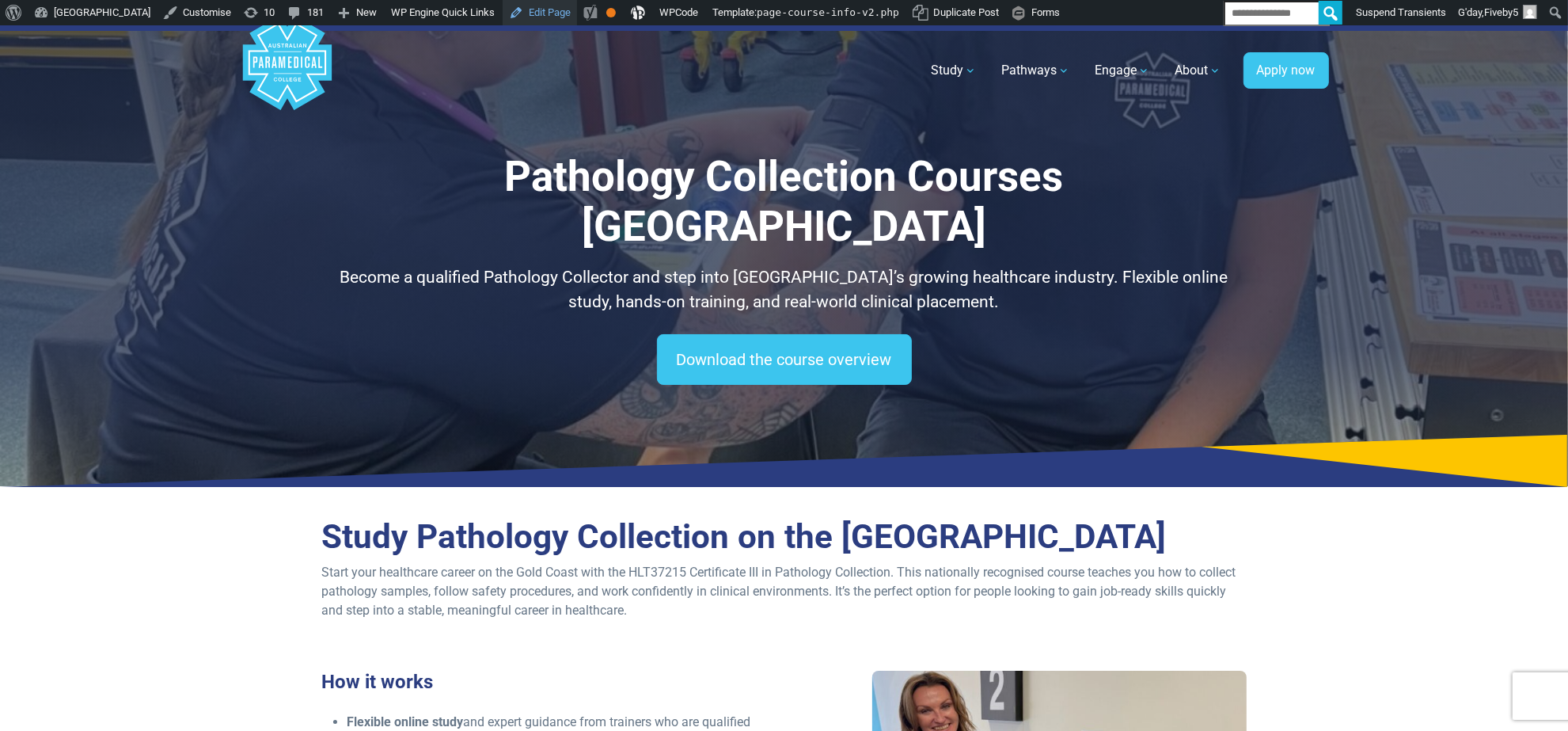
click at [571, 0] on link "Edit Page" at bounding box center [540, 13] width 75 height 26
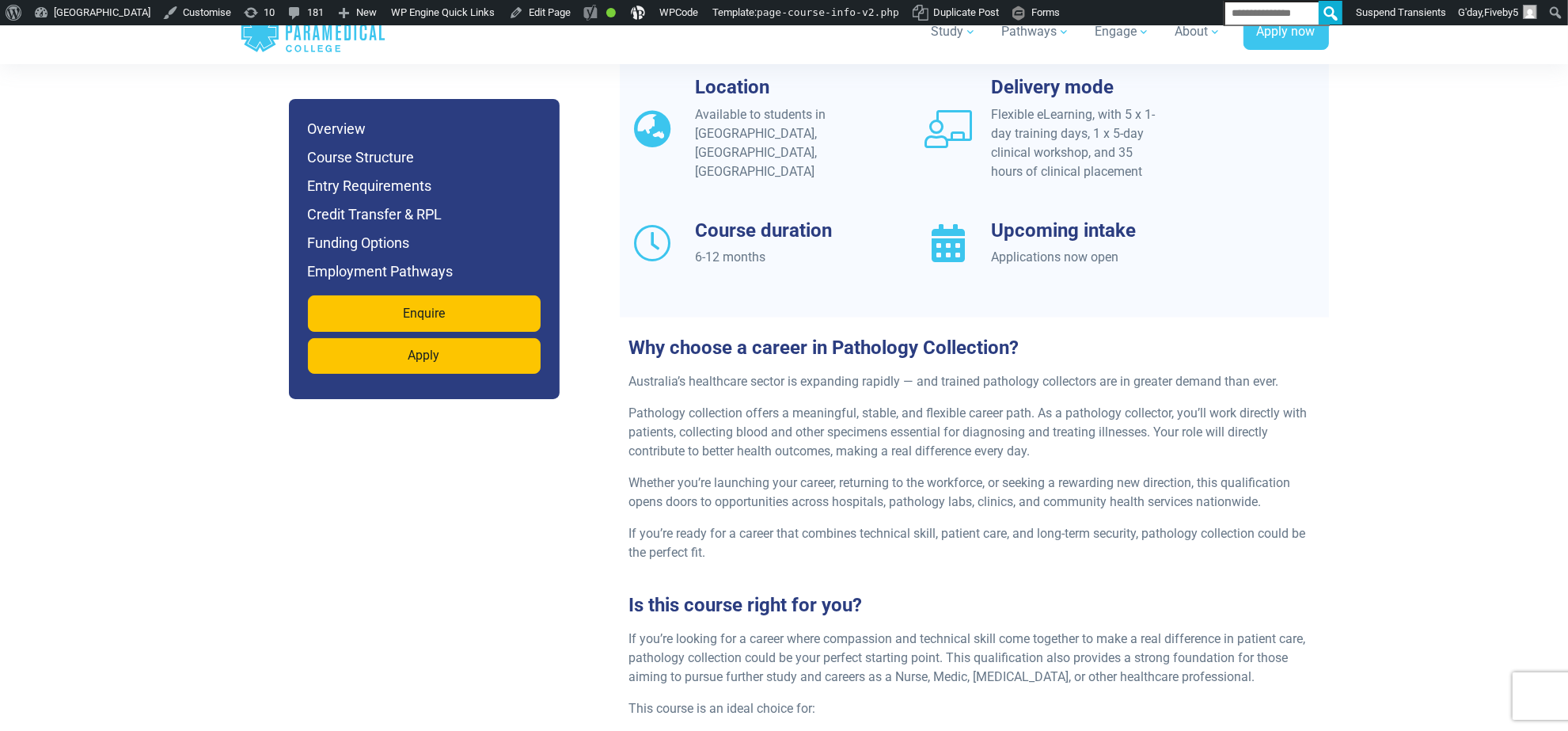
scroll to position [1580, 0]
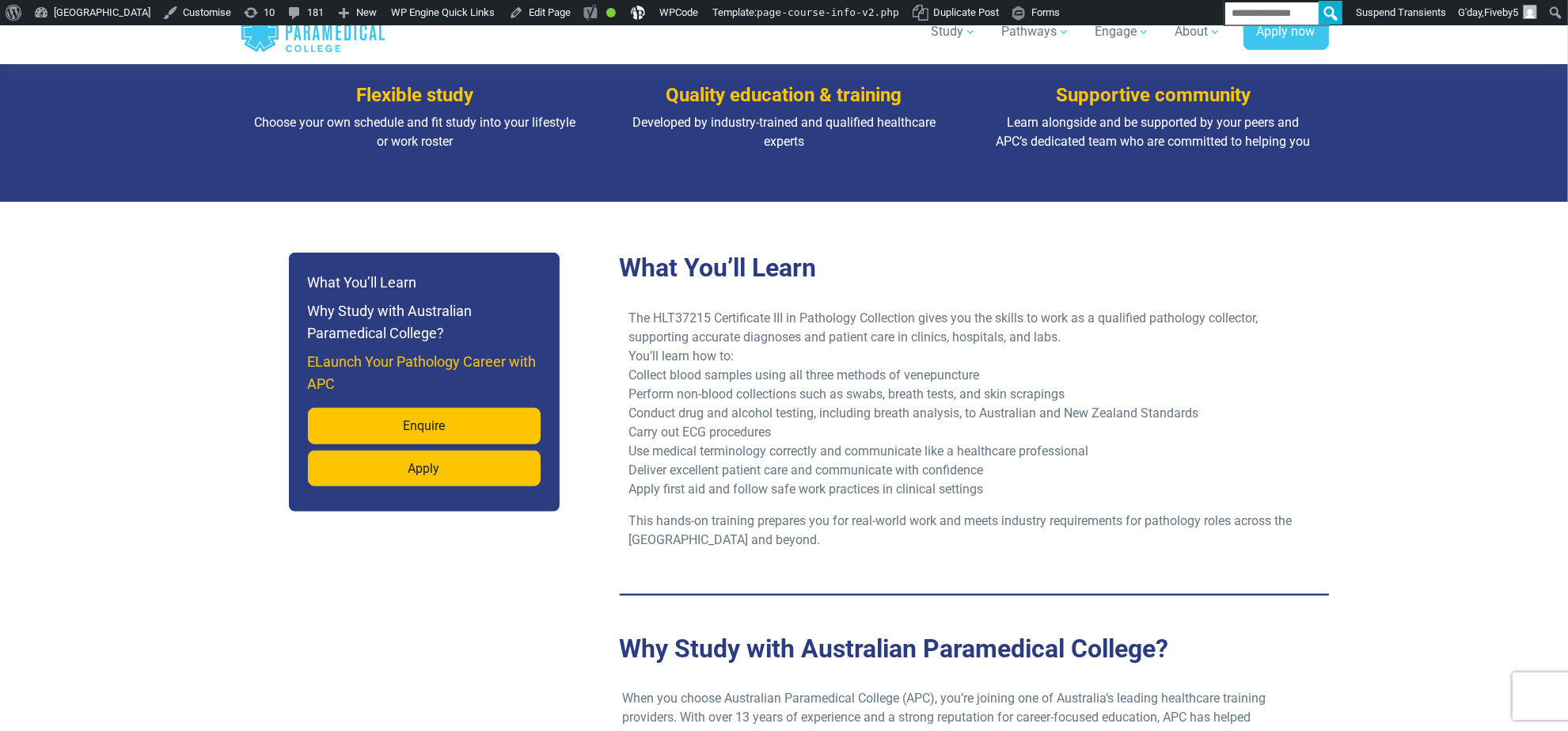
click at [428, 365] on h6 "ELaunch Your Pathology Career with APC" at bounding box center [424, 372] width 233 height 44
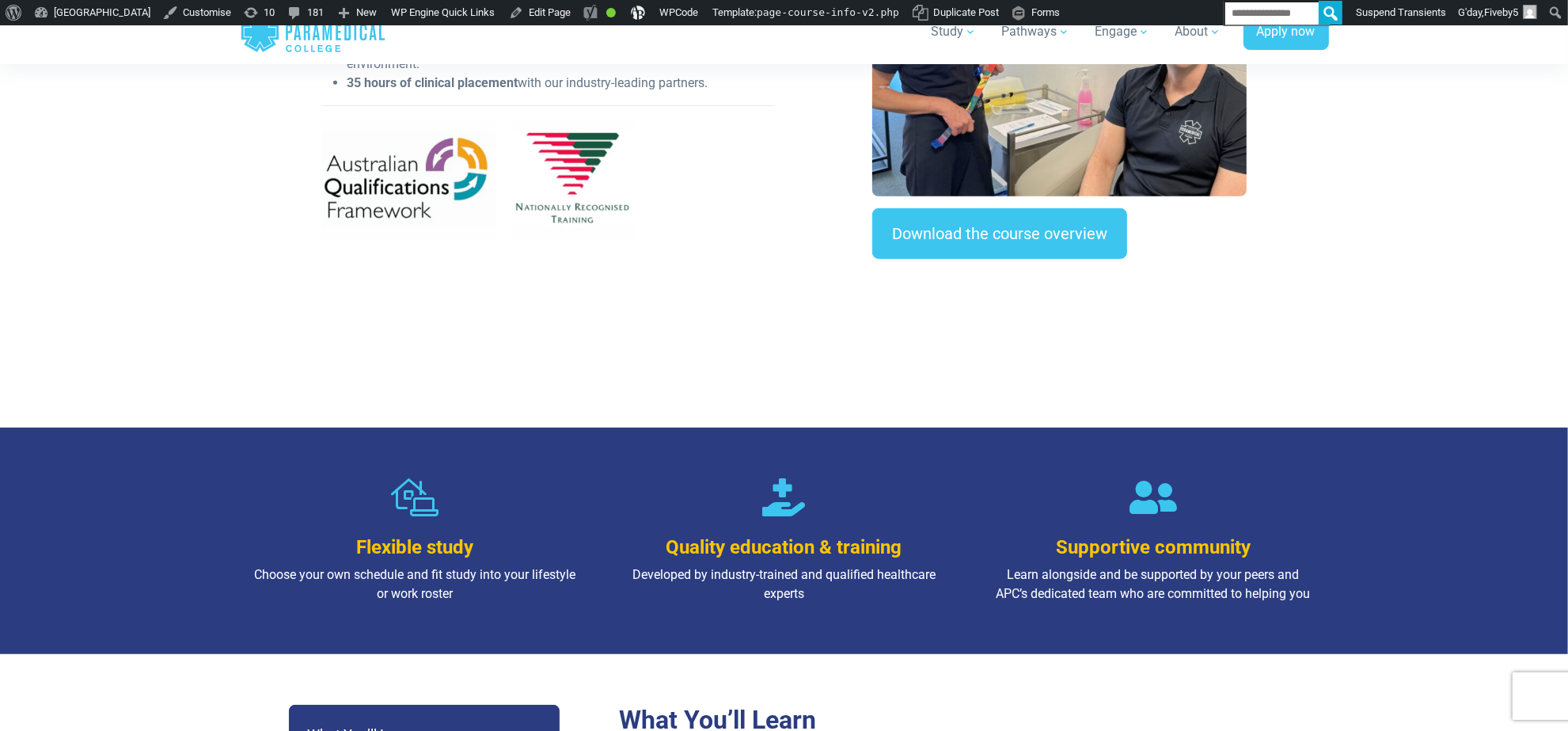
scroll to position [1243, 0]
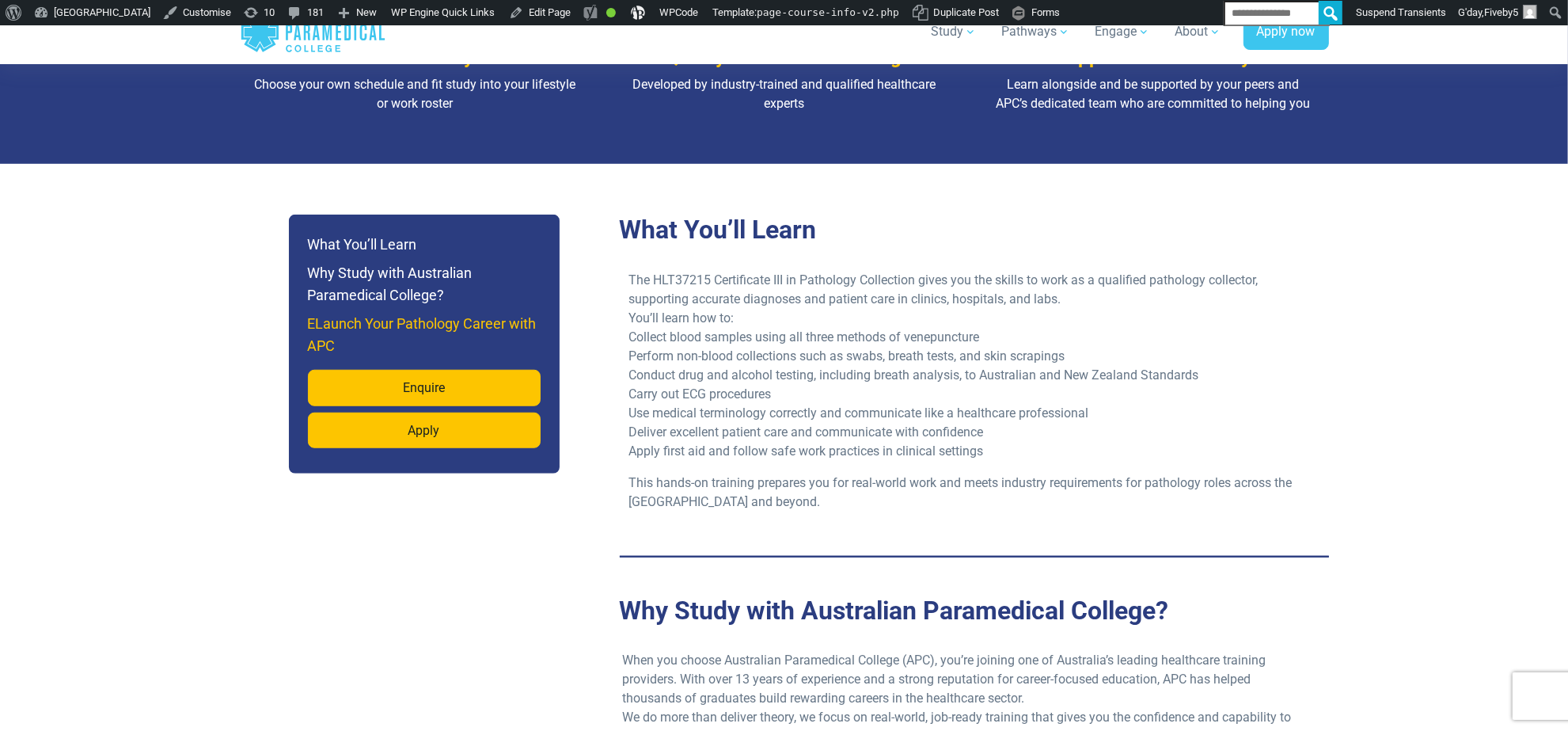
click at [369, 337] on h6 "ELaunch Your Pathology Career with APC" at bounding box center [424, 335] width 233 height 44
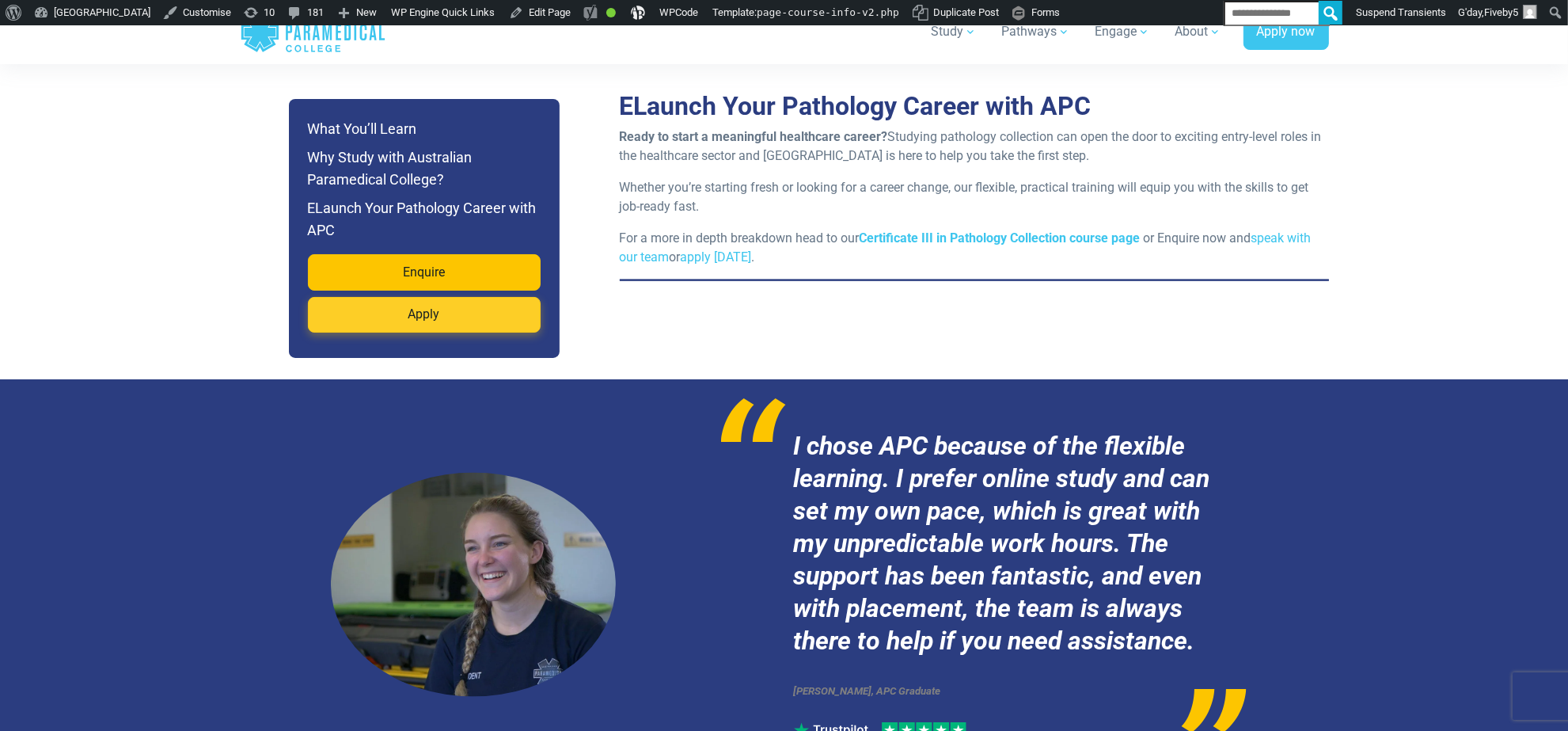
scroll to position [2177, 0]
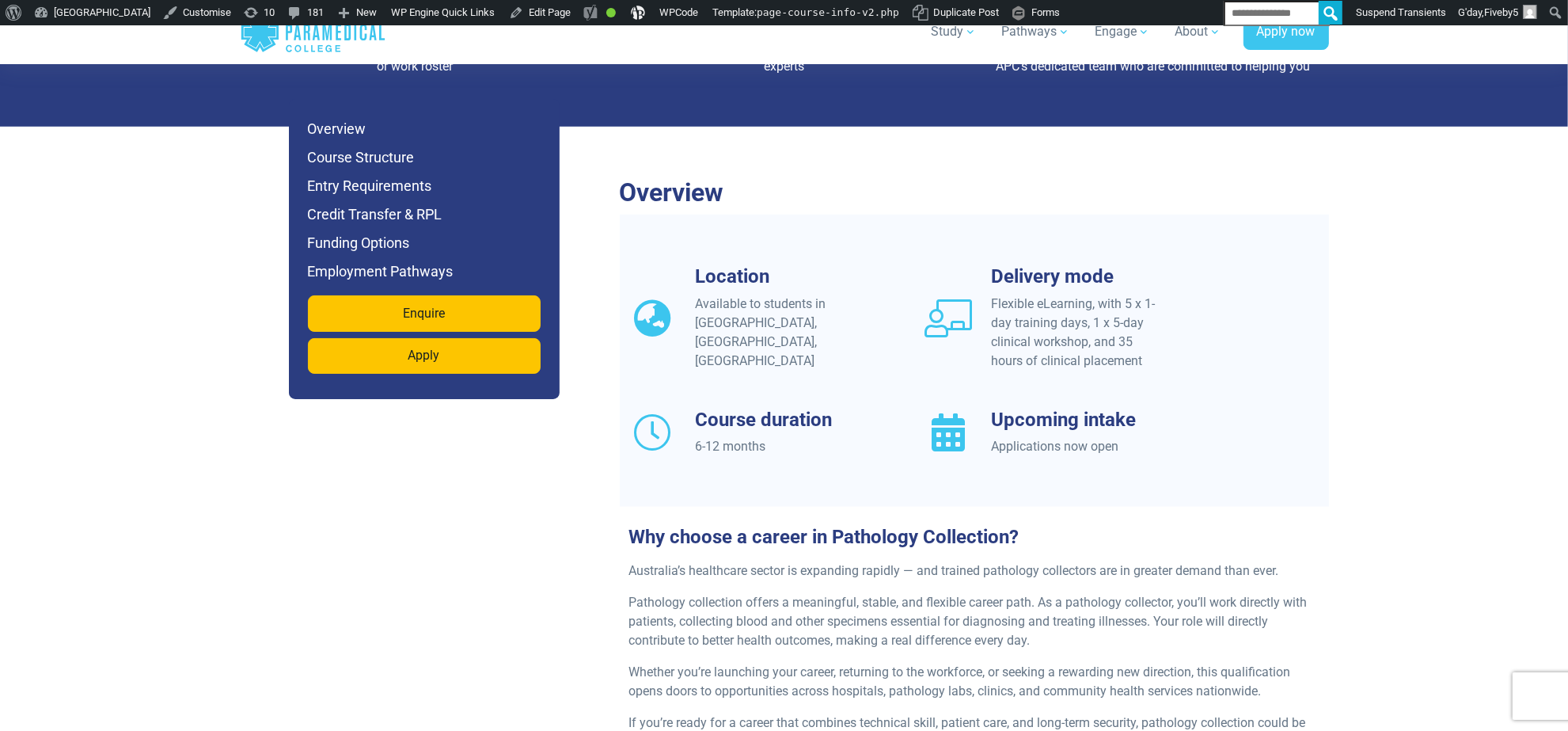
scroll to position [1919, 0]
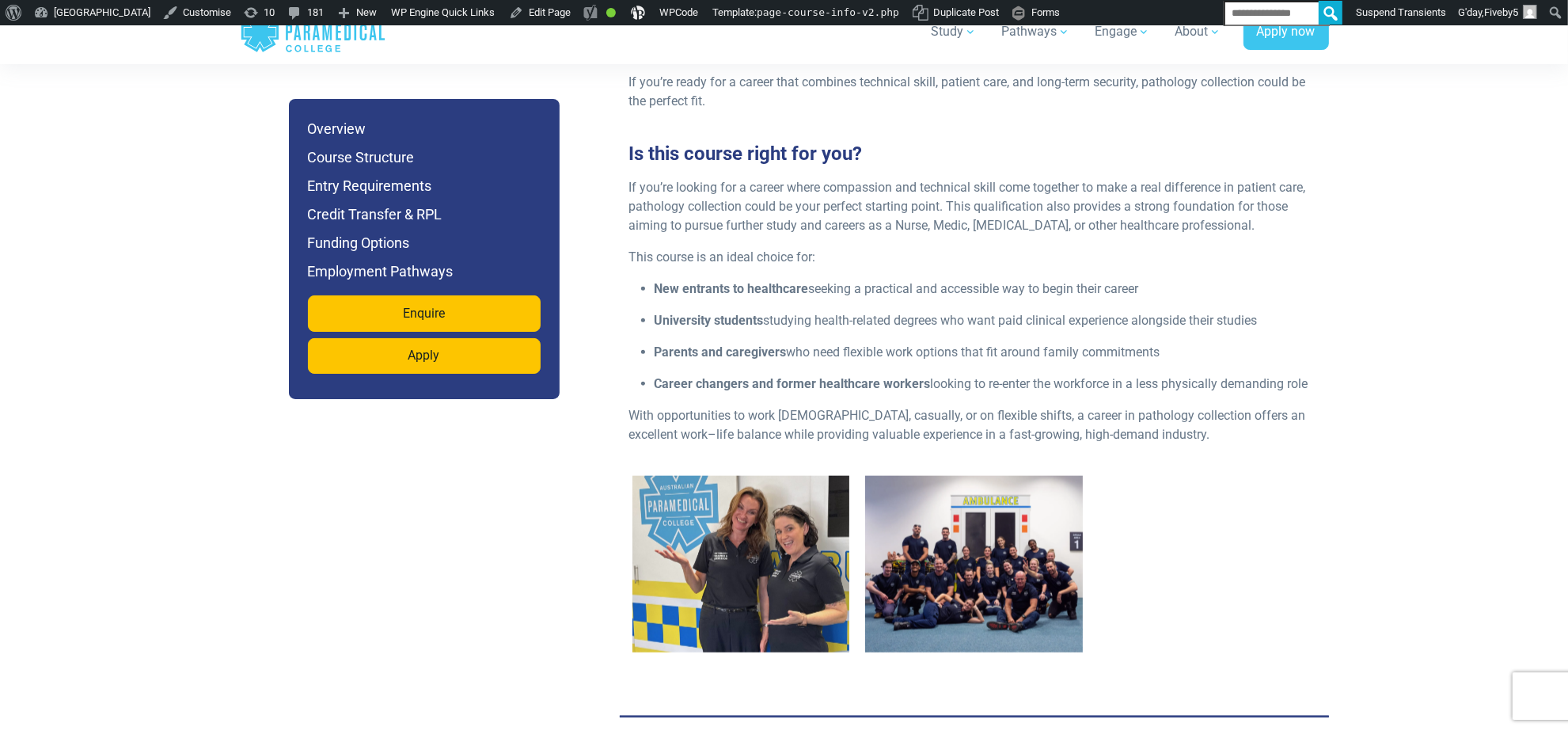
click at [663, 380] on ul "New entrants to healthcare seeking a practical and accessible way to begin thei…" at bounding box center [975, 336] width 691 height 114
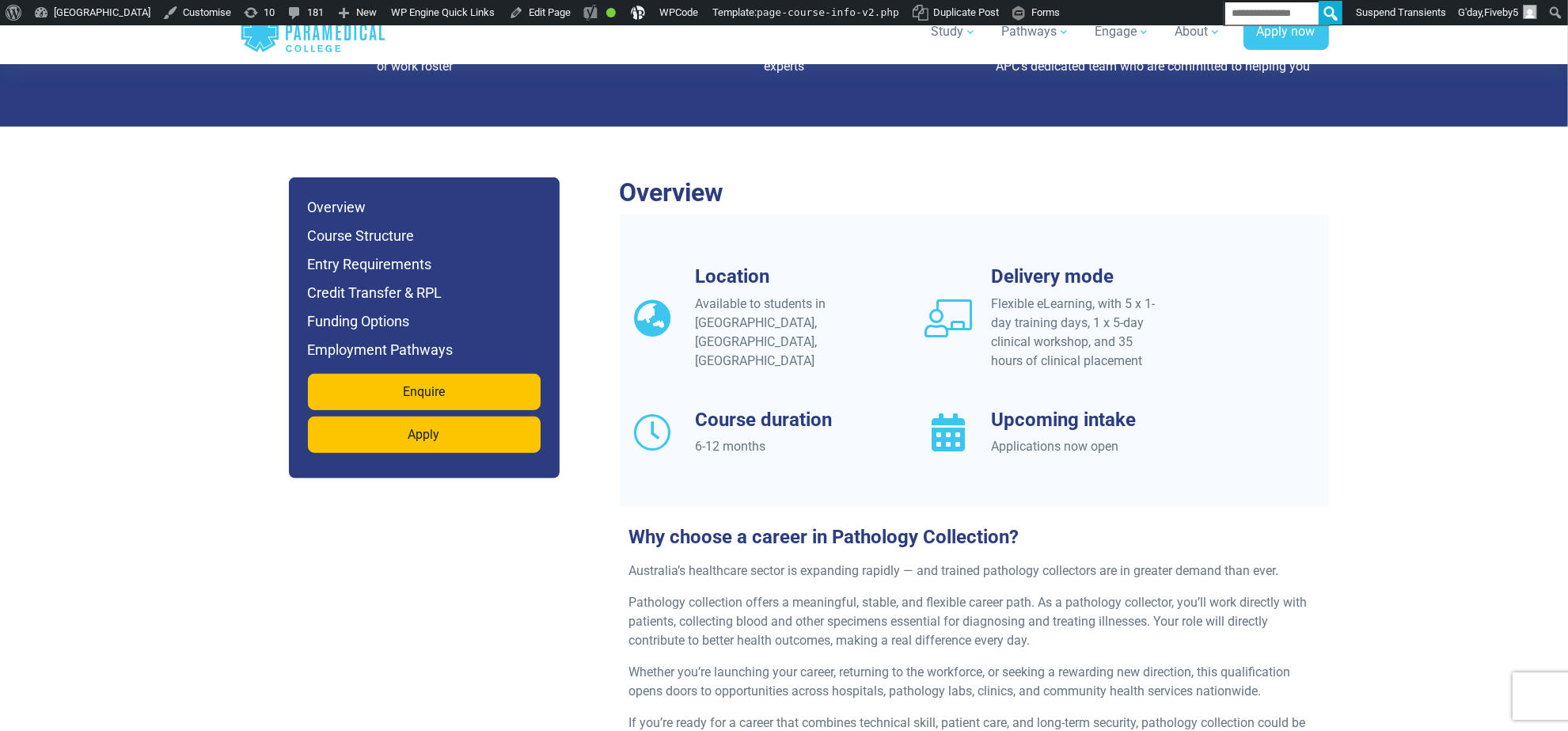
scroll to position [0, 0]
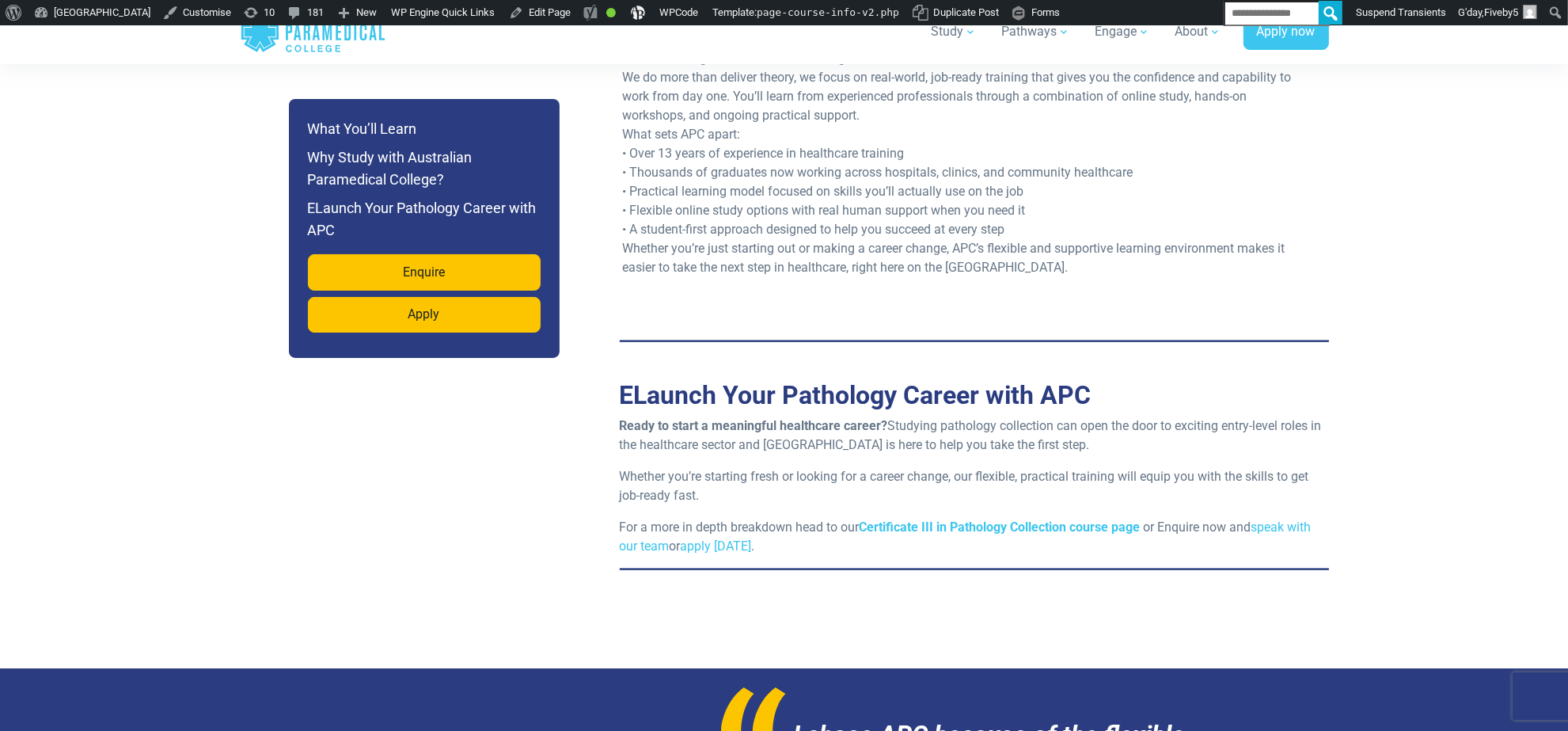
scroll to position [1243, 0]
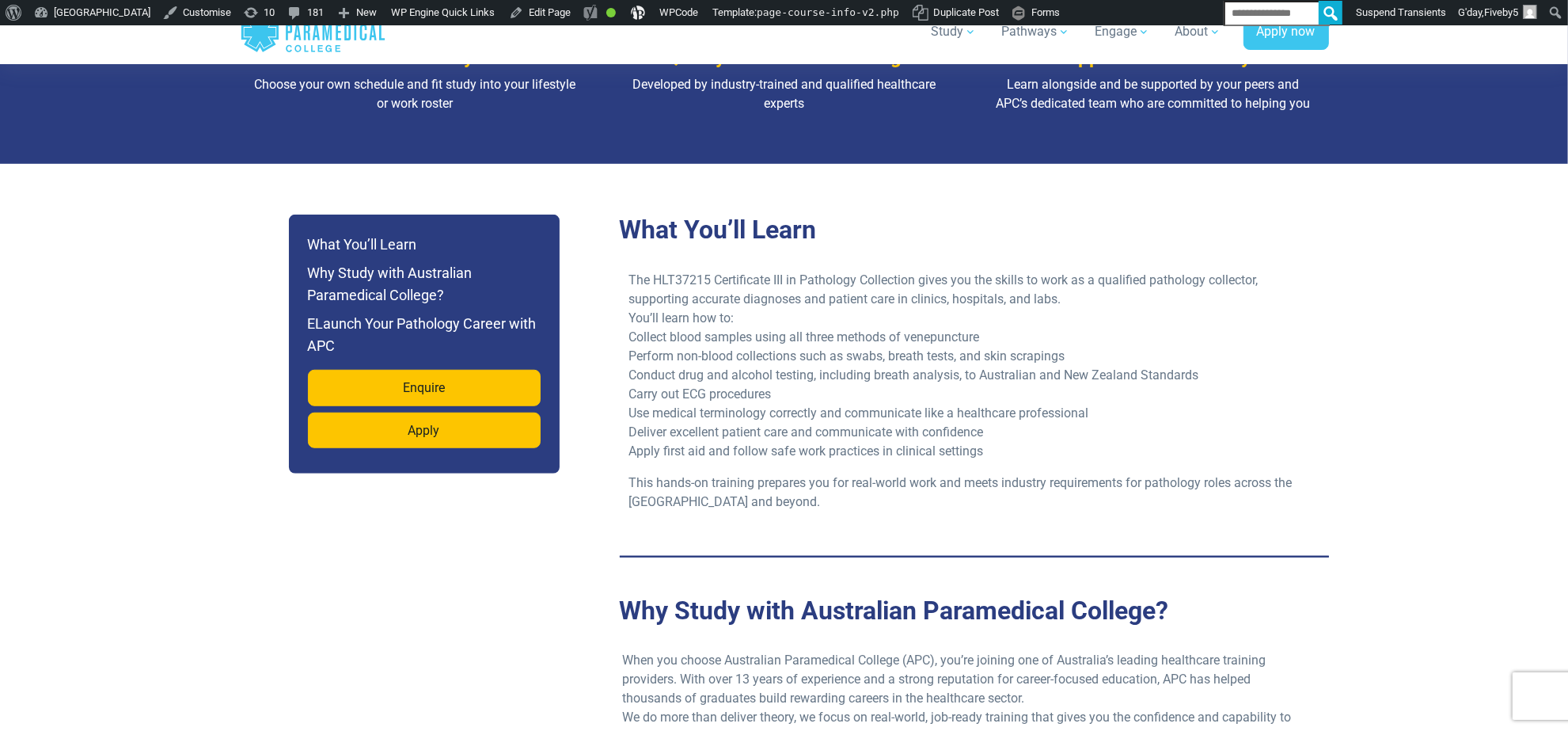
click at [784, 344] on p "The HLT37215 Certificate III in Pathology Collection gives you the skills to wo…" at bounding box center [975, 365] width 691 height 190
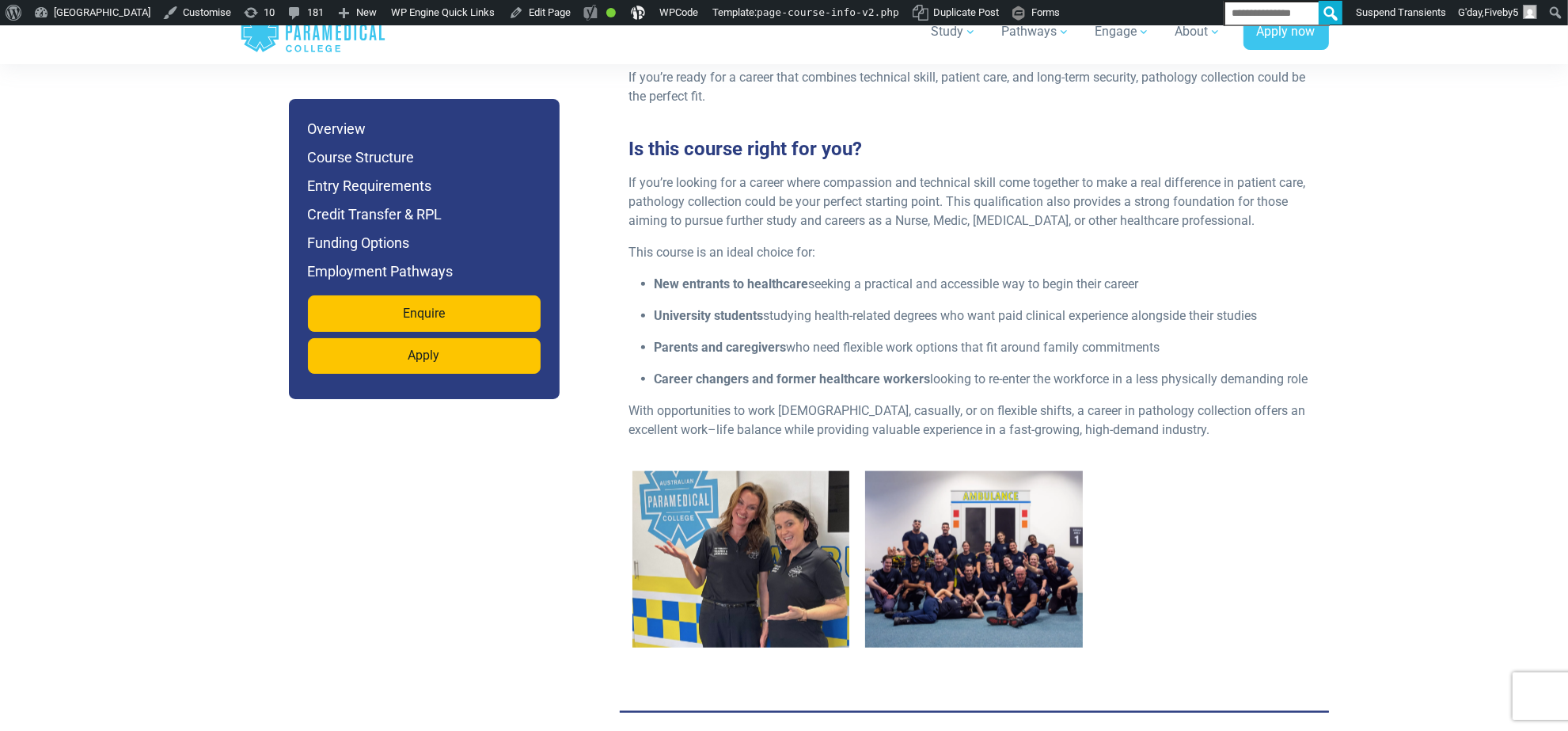
scroll to position [1888, 0]
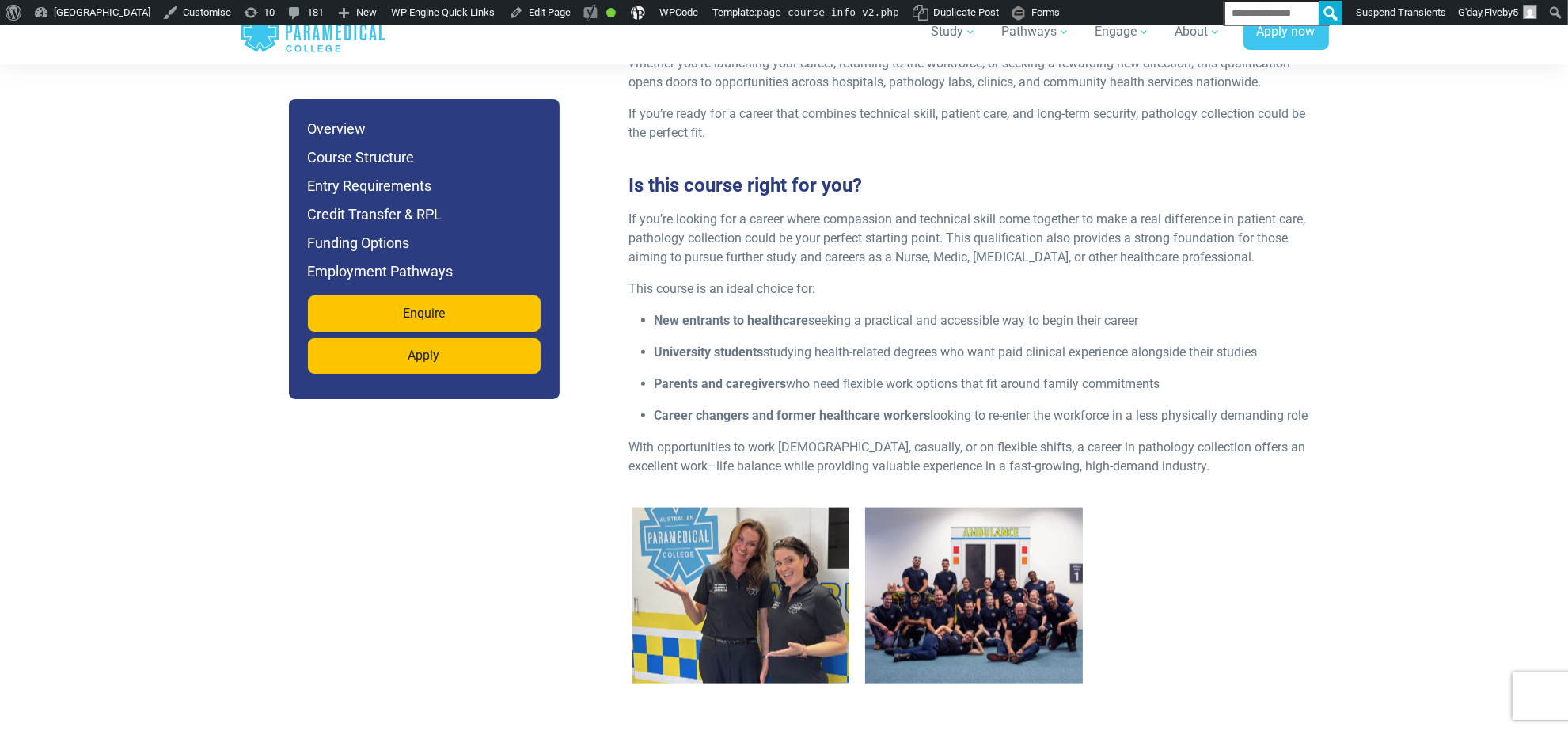
drag, startPoint x: 720, startPoint y: 388, endPoint x: 661, endPoint y: 392, distance: 59.1
click at [718, 328] on strong "New entrants to healthcare" at bounding box center [732, 320] width 154 height 15
drag, startPoint x: 655, startPoint y: 395, endPoint x: 764, endPoint y: 381, distance: 109.9
click at [764, 381] on div "If you’re looking for a career where compassion and technical skill come togeth…" at bounding box center [974, 348] width 709 height 278
drag, startPoint x: 801, startPoint y: 385, endPoint x: 814, endPoint y: 395, distance: 16.4
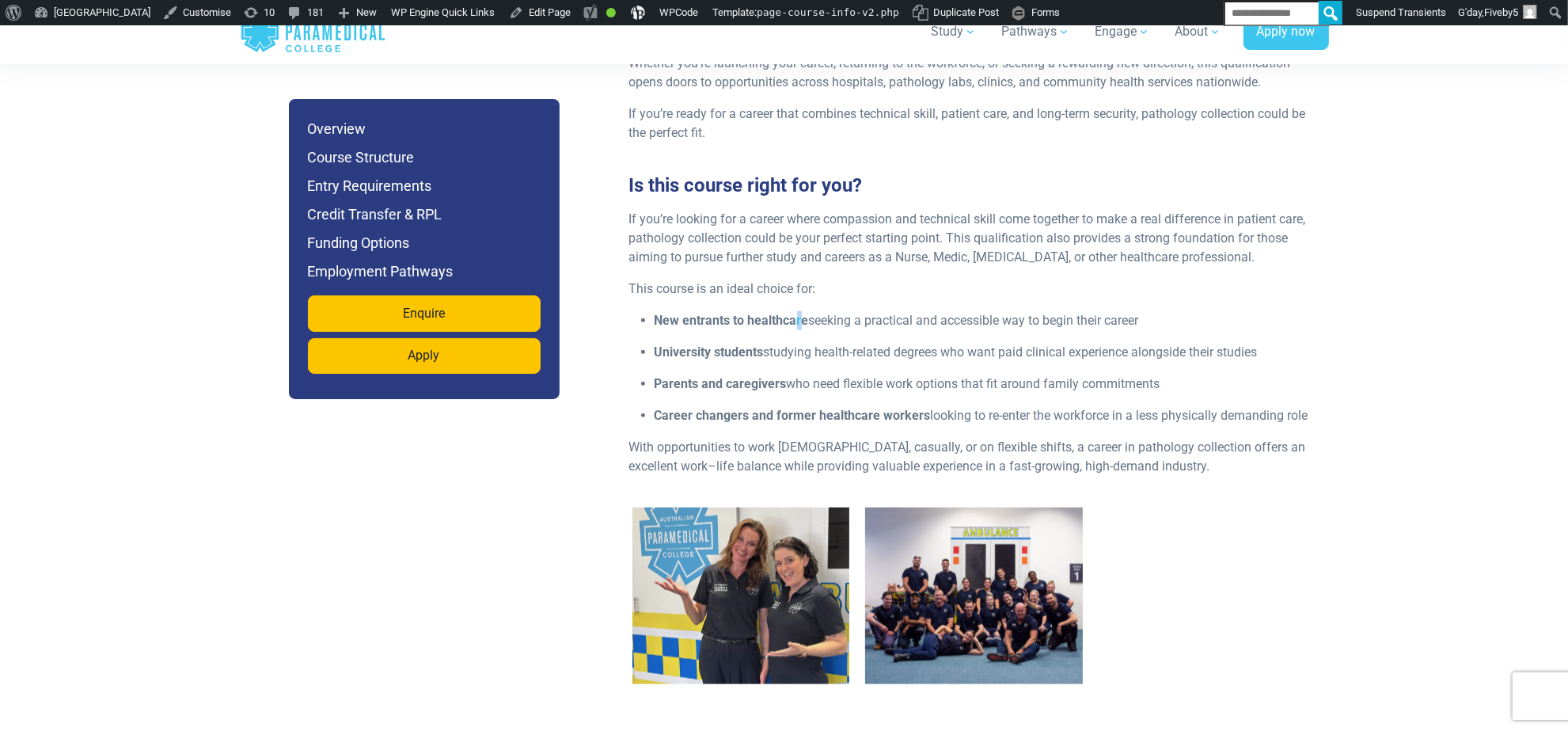
click at [805, 328] on strong "New entrants to healthcare" at bounding box center [732, 320] width 154 height 15
copy p "New entrants to healthcare"
drag, startPoint x: 810, startPoint y: 396, endPoint x: 739, endPoint y: 397, distance: 71.0
click at [667, 331] on p "New entrants to healthcare seeking a practical and accessible way to begin thei…" at bounding box center [988, 320] width 665 height 19
copy p "w entrants to healthcare"
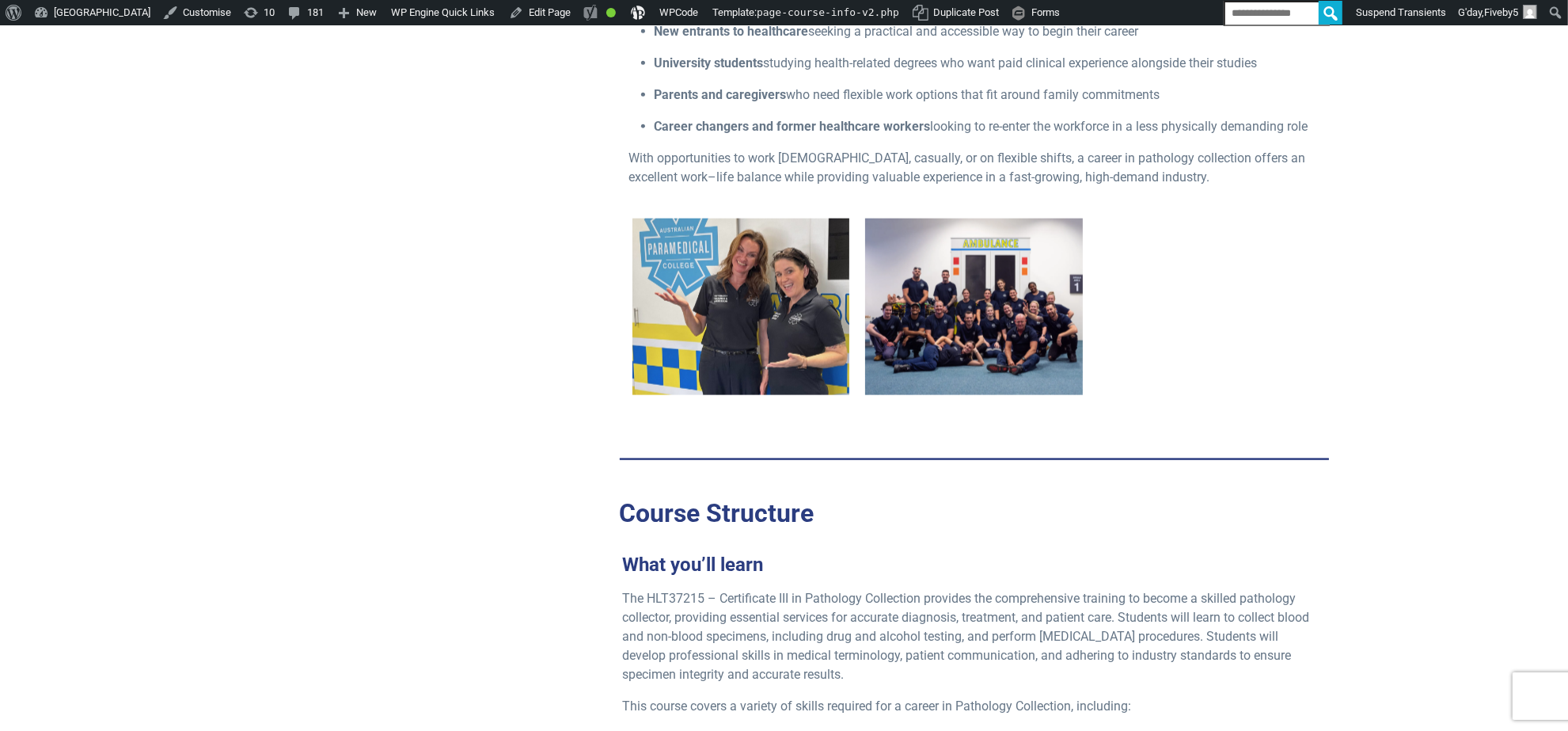
scroll to position [2939, 0]
